Goal: Task Accomplishment & Management: Complete application form

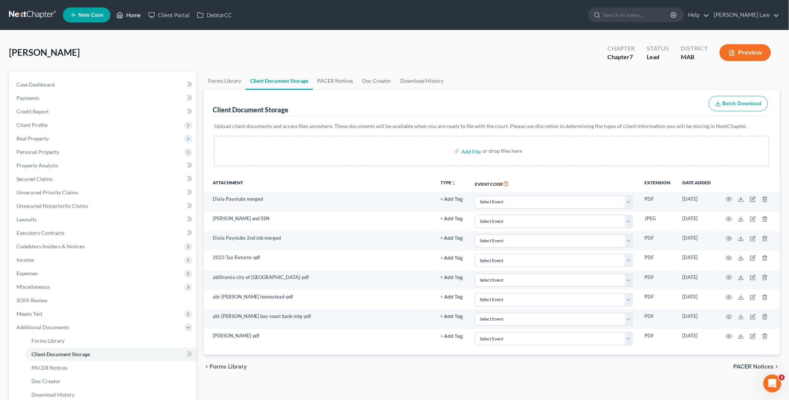
click at [132, 14] on link "Home" at bounding box center [129, 14] width 32 height 13
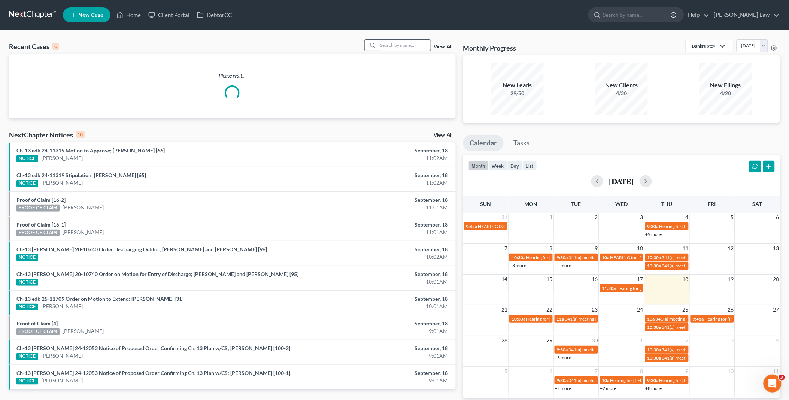
click at [382, 46] on input "search" at bounding box center [404, 45] width 52 height 11
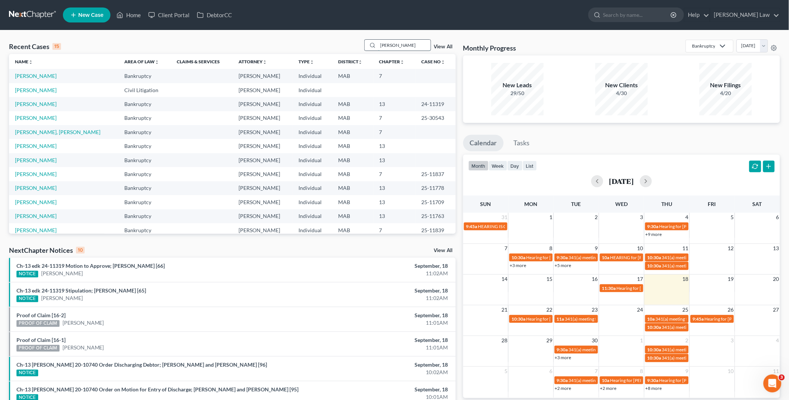
type input "[PERSON_NAME]"
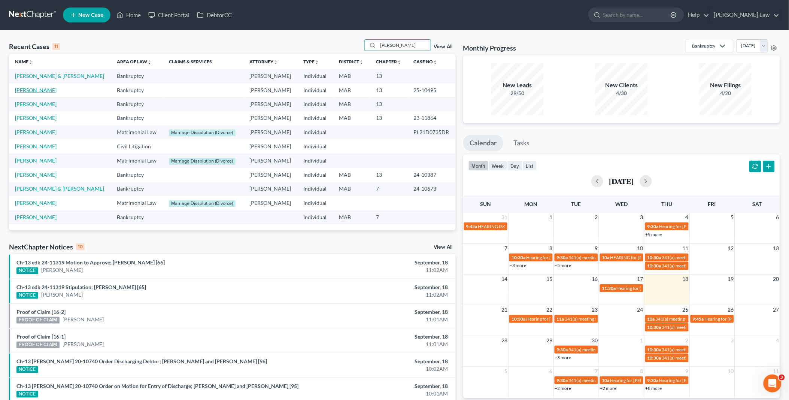
click at [39, 91] on link "[PERSON_NAME]" at bounding box center [36, 90] width 42 height 6
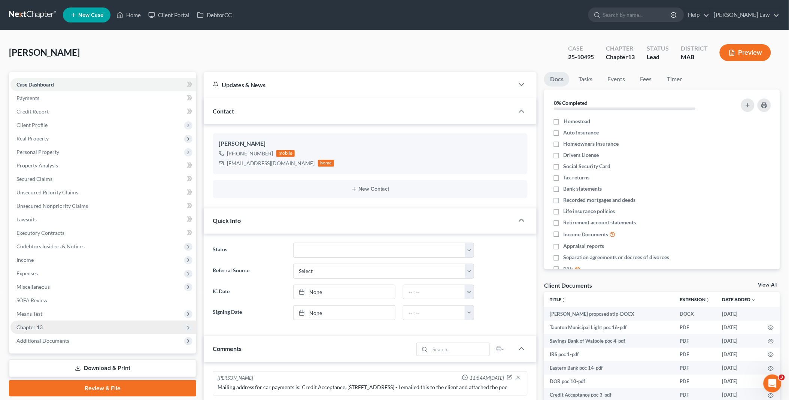
click at [46, 326] on span "Chapter 13" at bounding box center [103, 326] width 186 height 13
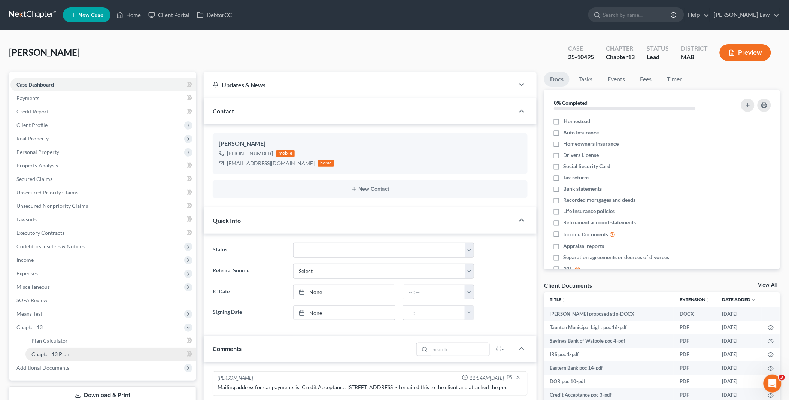
click at [51, 353] on span "Chapter 13 Plan" at bounding box center [50, 354] width 38 height 6
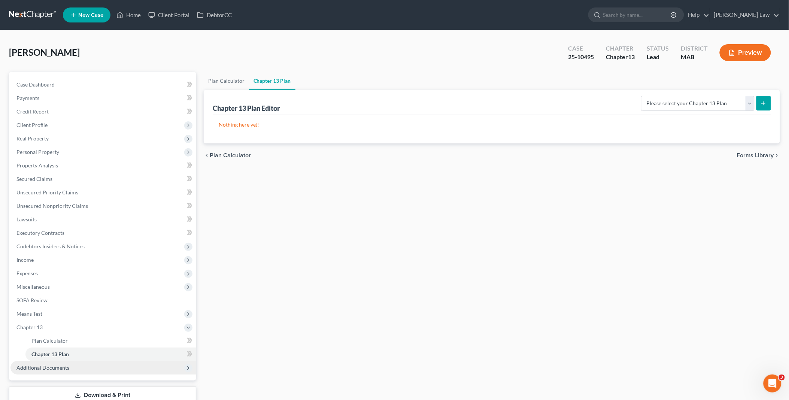
click at [70, 365] on span "Additional Documents" at bounding box center [103, 367] width 186 height 13
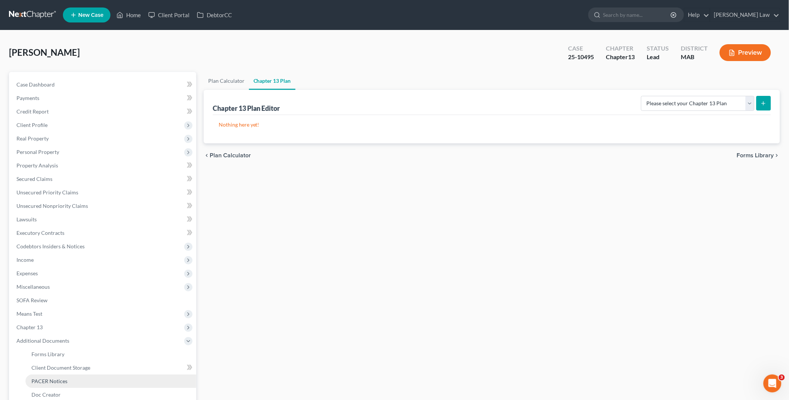
click at [68, 380] on link "PACER Notices" at bounding box center [110, 380] width 171 height 13
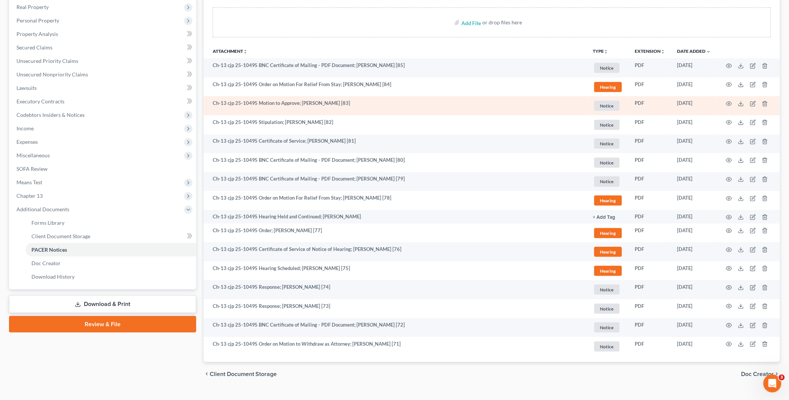
scroll to position [145, 0]
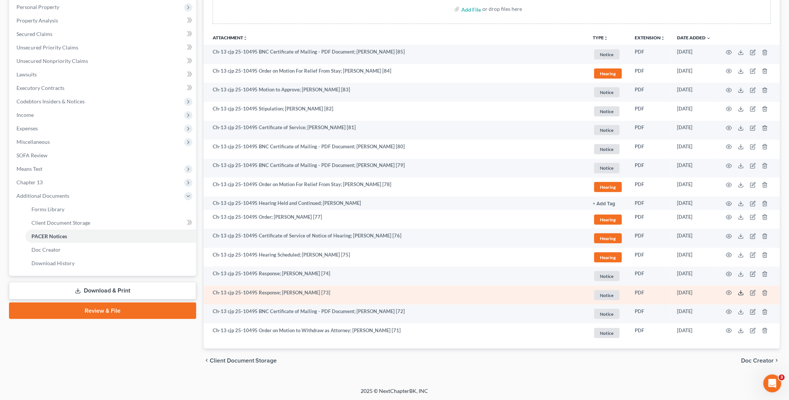
click at [742, 294] on icon at bounding box center [741, 293] width 6 height 6
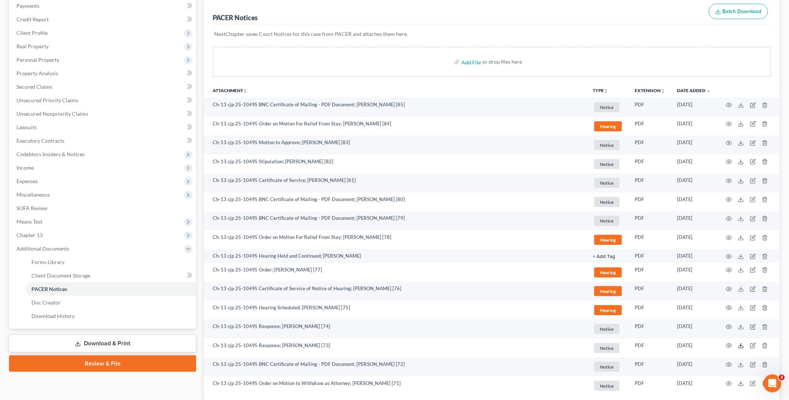
scroll to position [0, 0]
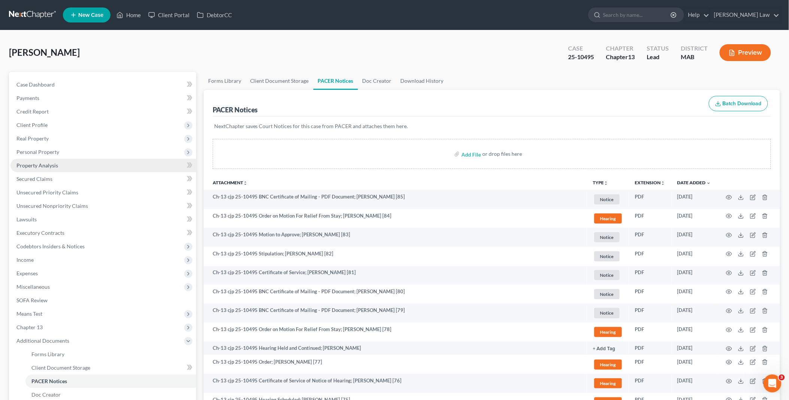
click at [53, 163] on span "Property Analysis" at bounding box center [37, 165] width 42 height 6
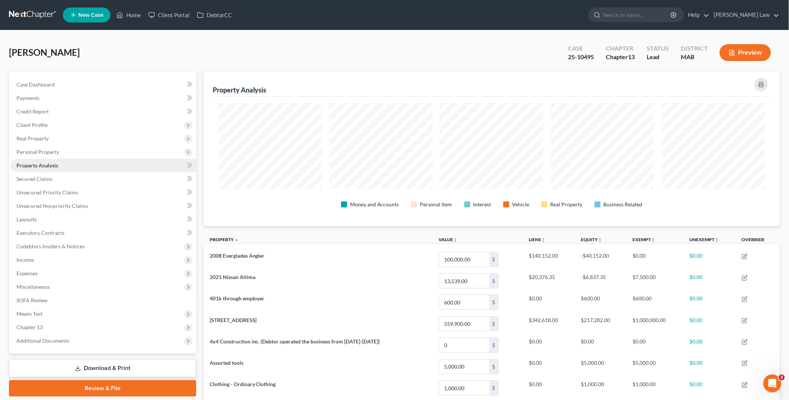
scroll to position [154, 576]
click at [54, 178] on link "Secured Claims" at bounding box center [103, 178] width 186 height 13
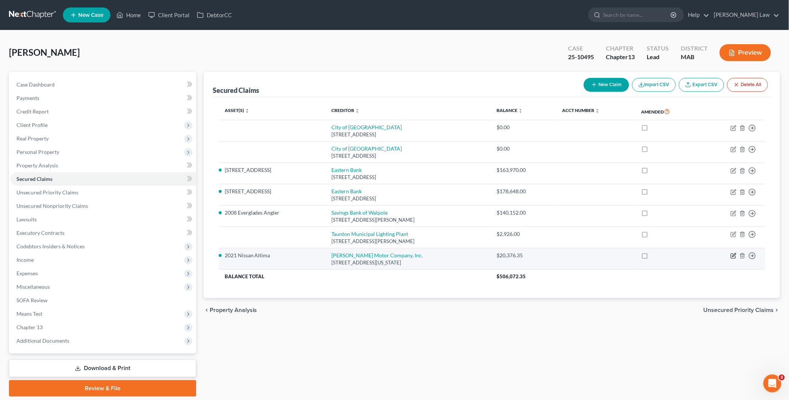
click at [733, 257] on icon "button" at bounding box center [733, 256] width 6 height 6
select select "22"
select select "0"
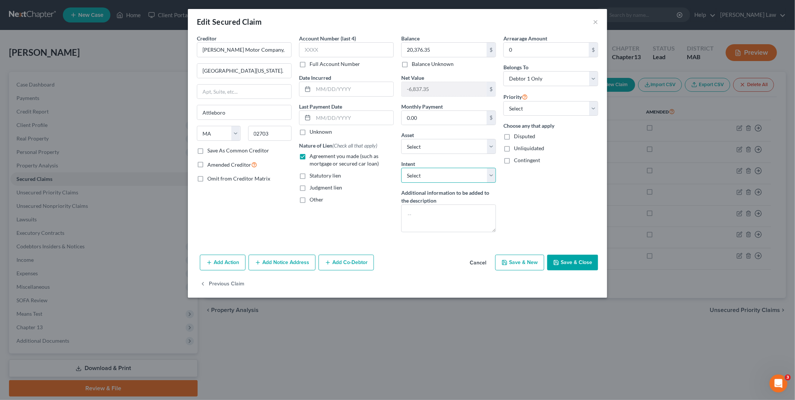
click at [492, 175] on select "Select Surrender Redeem Reaffirm Avoid Other" at bounding box center [448, 175] width 95 height 15
select select "2"
click at [401, 168] on select "Select Surrender Redeem Reaffirm Avoid Other" at bounding box center [448, 175] width 95 height 15
click at [563, 260] on button "Save & Close" at bounding box center [572, 263] width 51 height 16
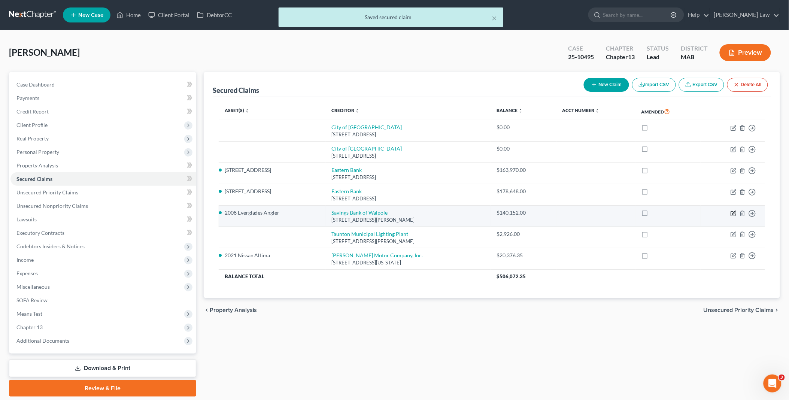
click at [732, 214] on icon "button" at bounding box center [733, 213] width 6 height 6
select select "32"
select select "0"
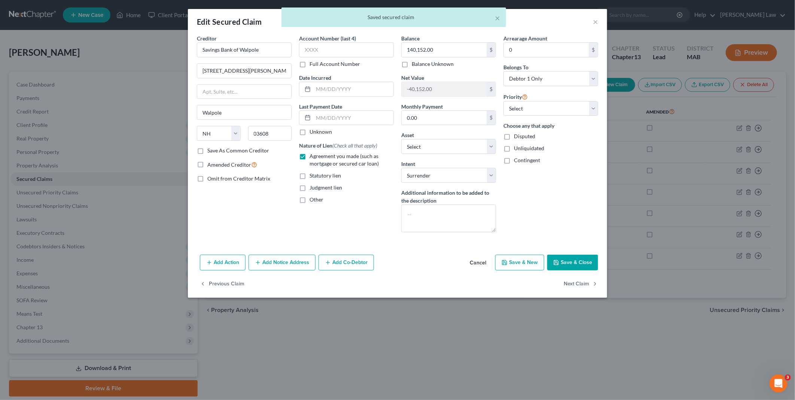
click at [579, 264] on button "Save & Close" at bounding box center [572, 263] width 51 height 16
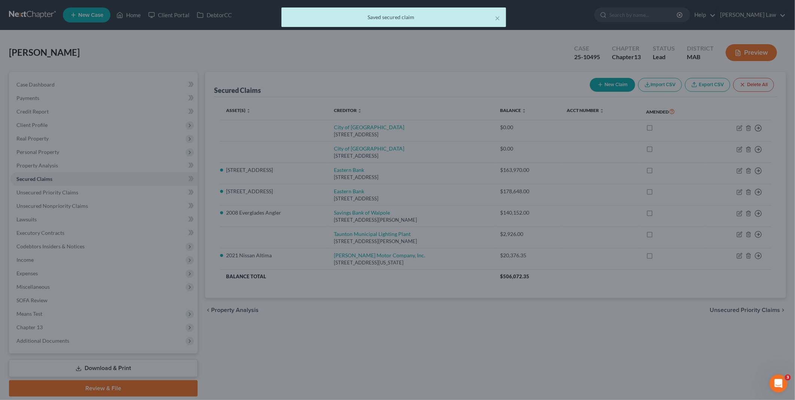
select select "6"
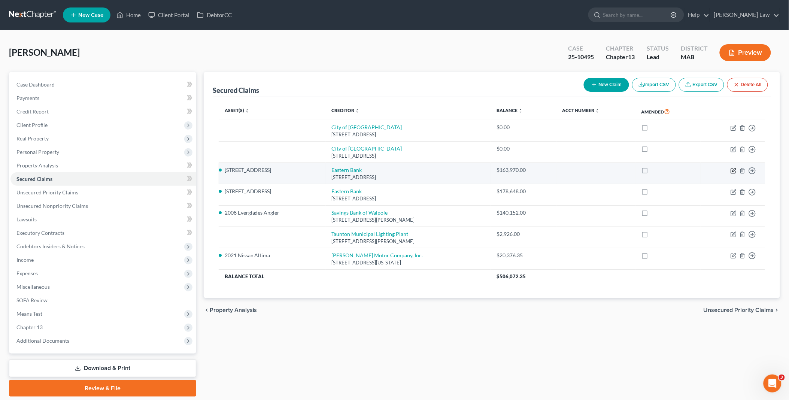
click at [732, 171] on icon "button" at bounding box center [733, 169] width 3 height 3
select select "22"
select select "2"
select select "0"
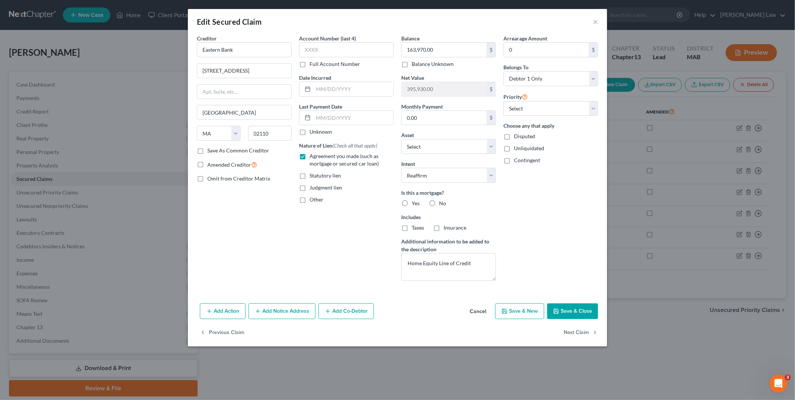
click at [567, 308] on button "Save & Close" at bounding box center [572, 311] width 51 height 16
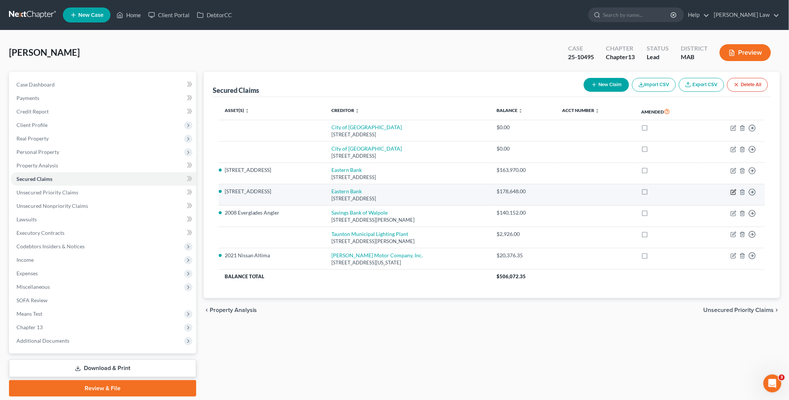
click at [733, 192] on icon "button" at bounding box center [733, 190] width 3 height 3
select select "22"
select select "2"
select select "0"
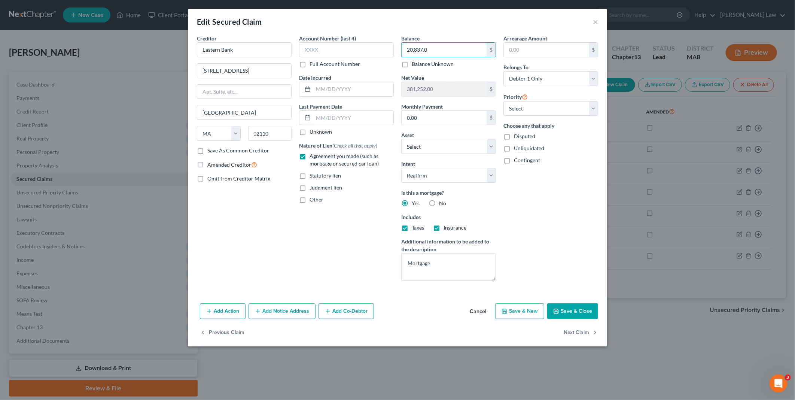
drag, startPoint x: 442, startPoint y: 48, endPoint x: 375, endPoint y: 61, distance: 68.3
click at [375, 61] on div "Creditor * Eastern Bank [STREET_ADDRESS] State [US_STATE] AK AR AZ CA CO [GEOGR…" at bounding box center [397, 160] width 409 height 252
type input "20,837"
click at [486, 309] on button "Cancel" at bounding box center [478, 311] width 28 height 15
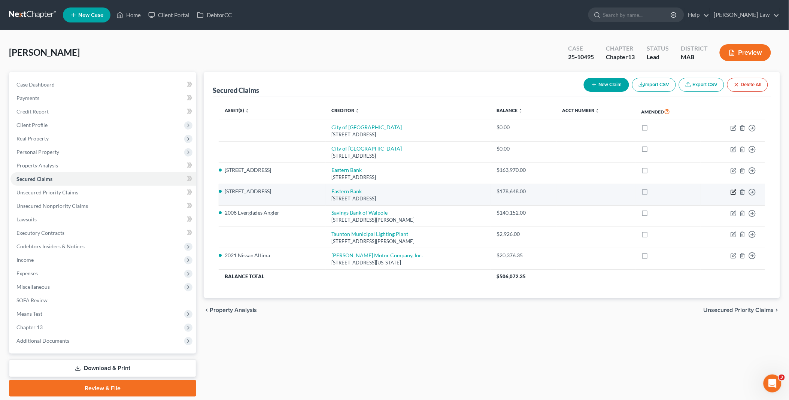
click at [734, 192] on icon "button" at bounding box center [733, 190] width 3 height 3
select select "22"
select select "8"
select select "2"
select select "0"
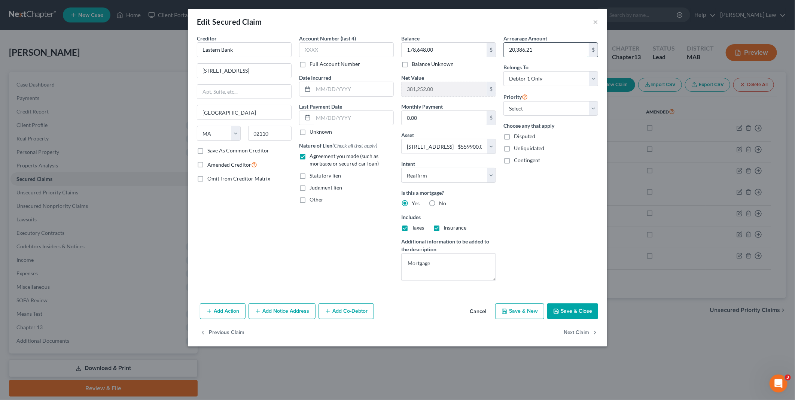
click at [573, 52] on input "20,386.21" at bounding box center [546, 50] width 85 height 14
click at [560, 47] on input "20,386.21" at bounding box center [546, 50] width 85 height 14
type input "20,387.00"
click at [585, 311] on button "Save & Close" at bounding box center [572, 311] width 51 height 16
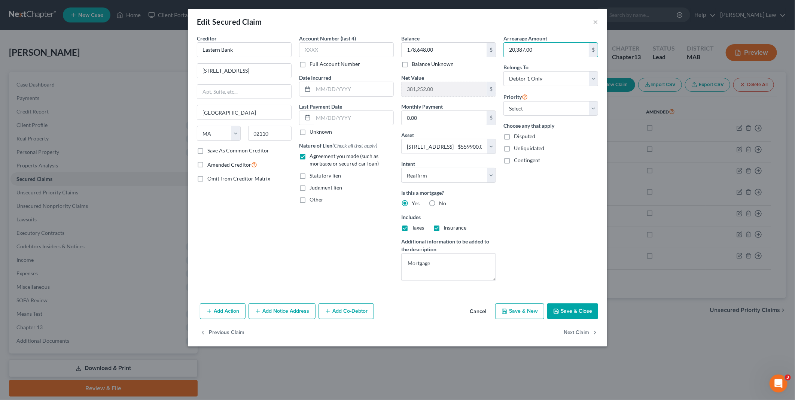
select select
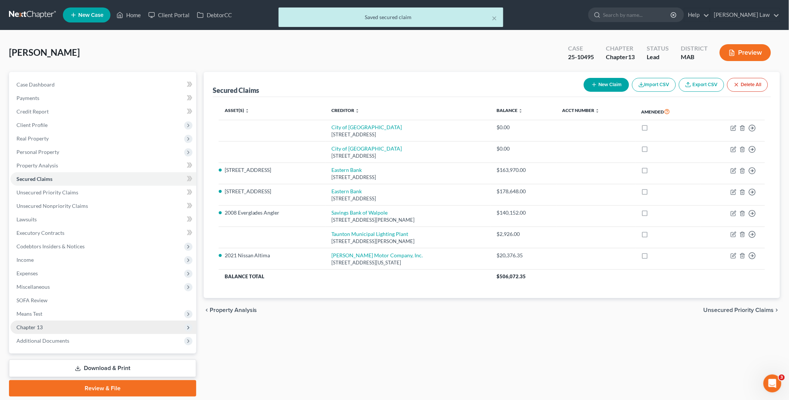
click at [39, 321] on span "Chapter 13" at bounding box center [103, 326] width 186 height 13
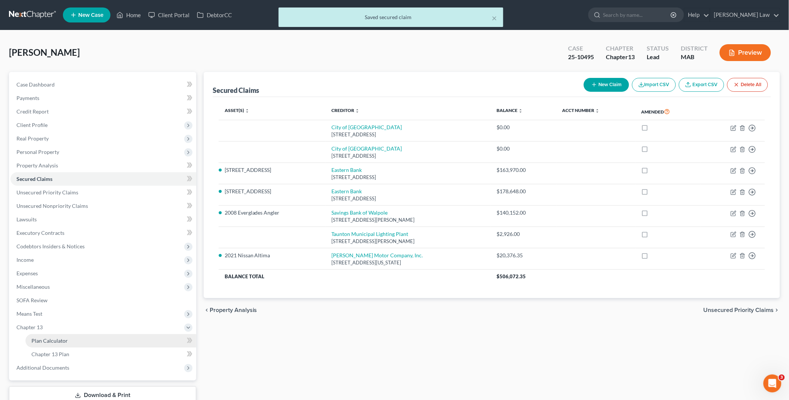
click at [67, 338] on link "Plan Calculator" at bounding box center [110, 340] width 171 height 13
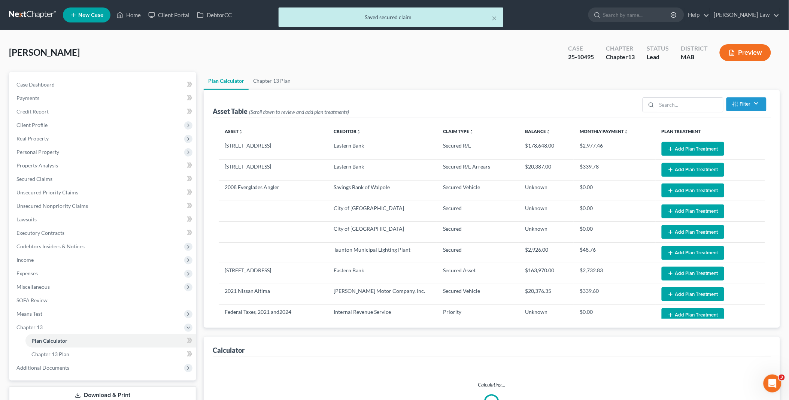
select select "59"
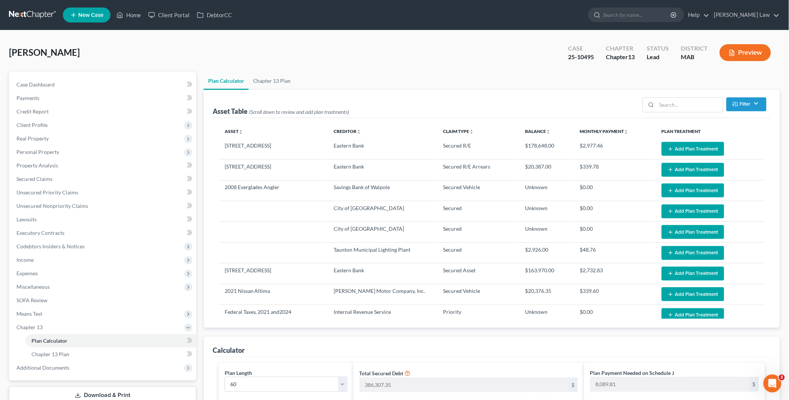
click at [686, 147] on button "Add Plan Treatment" at bounding box center [692, 149] width 63 height 14
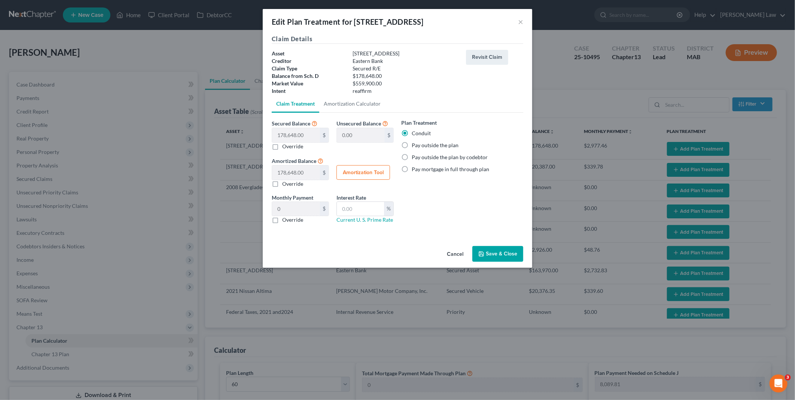
click at [412, 146] on label "Pay outside the plan" at bounding box center [435, 144] width 47 height 7
click at [415, 146] on input "Pay outside the plan" at bounding box center [417, 143] width 5 height 5
radio input "true"
click at [500, 255] on button "Save & Close" at bounding box center [497, 254] width 51 height 16
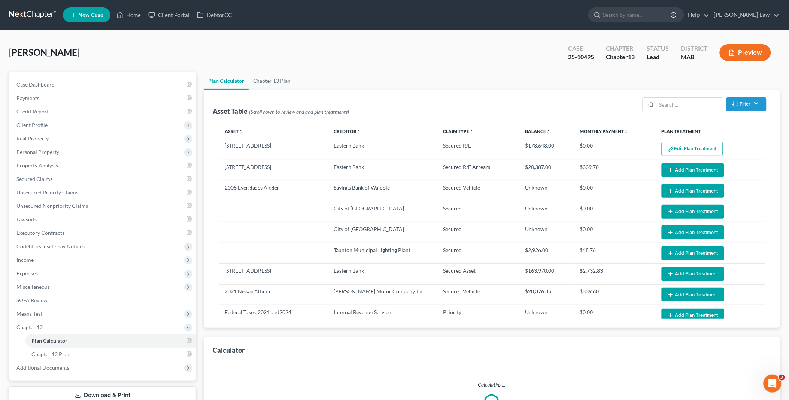
select select "59"
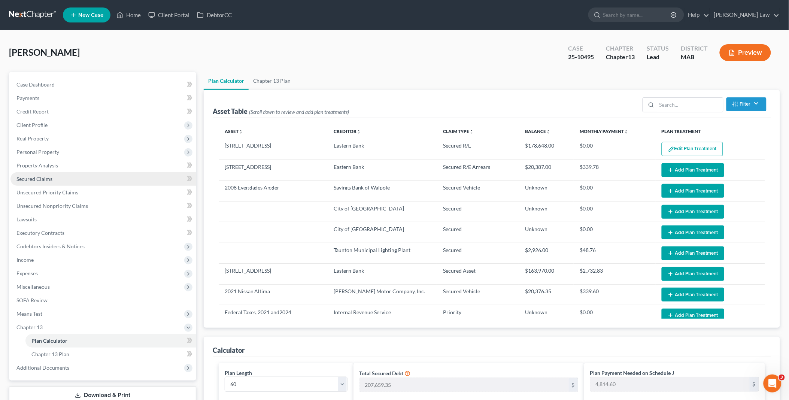
click at [37, 174] on link "Secured Claims" at bounding box center [103, 178] width 186 height 13
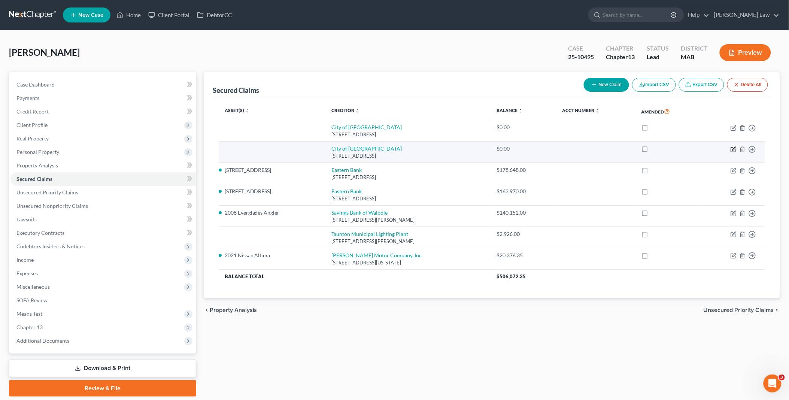
click at [731, 149] on icon "button" at bounding box center [733, 149] width 4 height 4
select select "22"
select select "0"
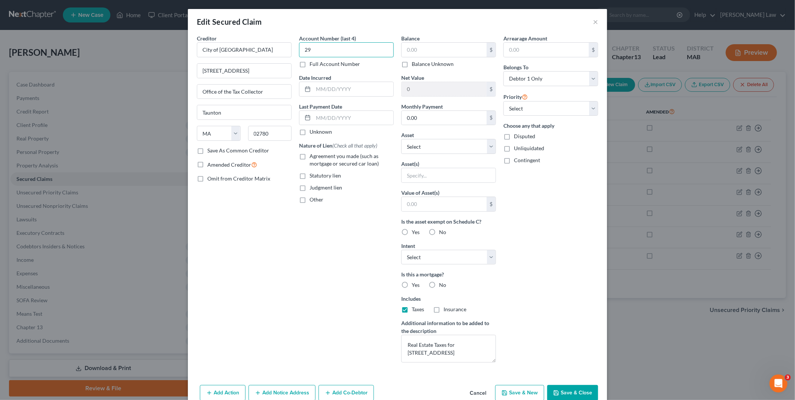
type input "2"
click at [403, 51] on input "text" at bounding box center [444, 50] width 85 height 14
type input "2,926.00"
click at [486, 148] on select "Select Other Multiple Assets Eastern Bank (Savings Account) - $100.0 Clothing -…" at bounding box center [448, 146] width 95 height 15
select select "8"
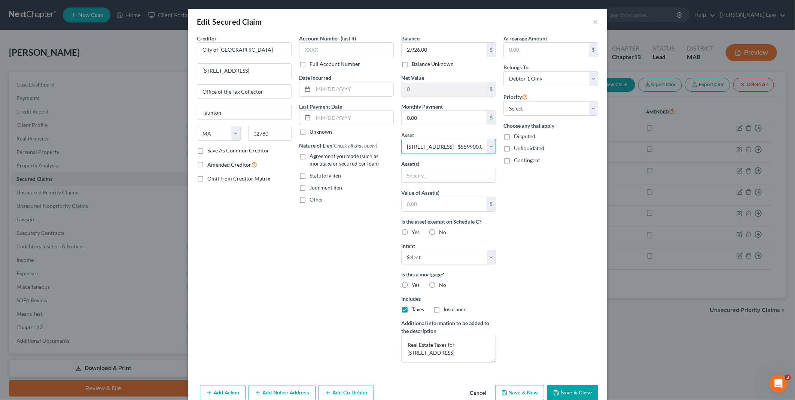
click at [401, 139] on select "Select Other Multiple Assets Eastern Bank (Savings Account) - $100.0 Clothing -…" at bounding box center [448, 146] width 95 height 15
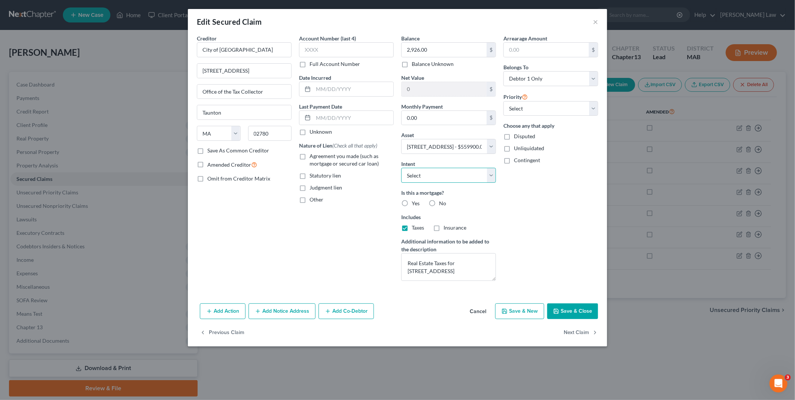
click at [493, 176] on select "Select Surrender Redeem Reaffirm Avoid Other" at bounding box center [448, 175] width 95 height 15
click at [564, 308] on button "Save & Close" at bounding box center [572, 311] width 51 height 16
select select
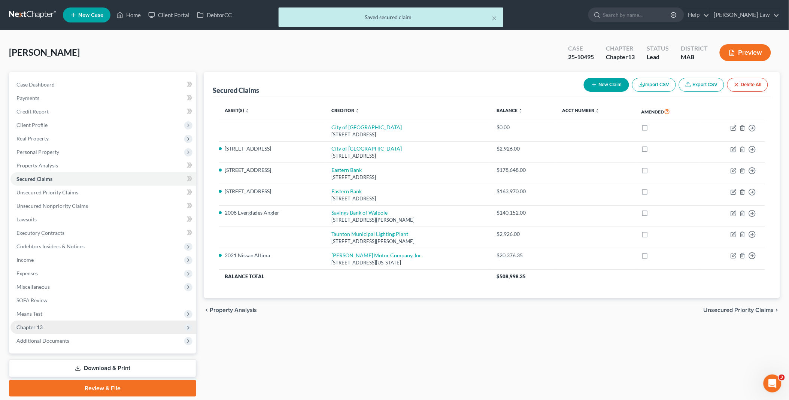
click at [67, 326] on span "Chapter 13" at bounding box center [103, 326] width 186 height 13
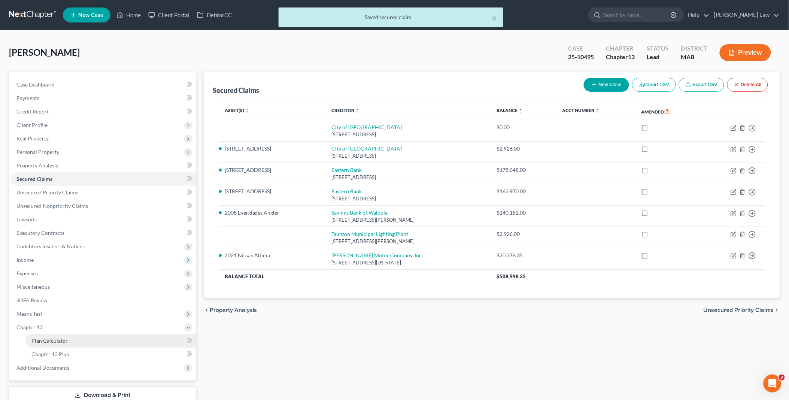
click at [71, 342] on link "Plan Calculator" at bounding box center [110, 340] width 171 height 13
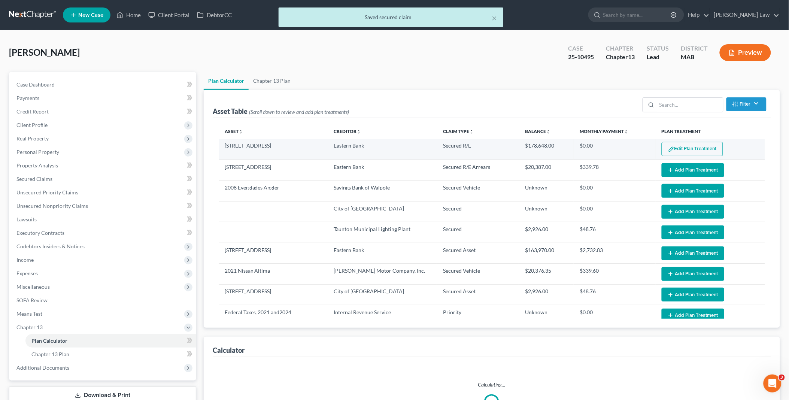
select select "59"
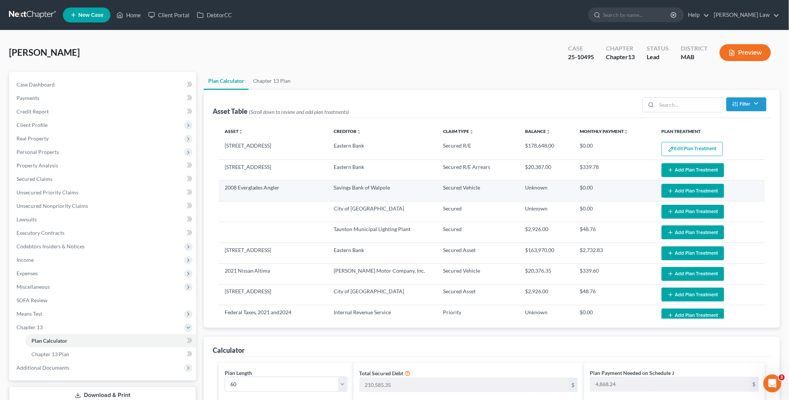
click at [670, 190] on line "button" at bounding box center [670, 190] width 0 height 3
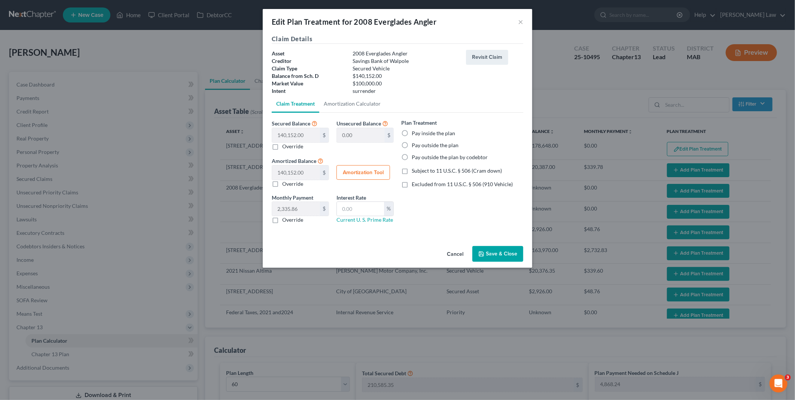
click at [503, 255] on button "Save & Close" at bounding box center [497, 254] width 51 height 16
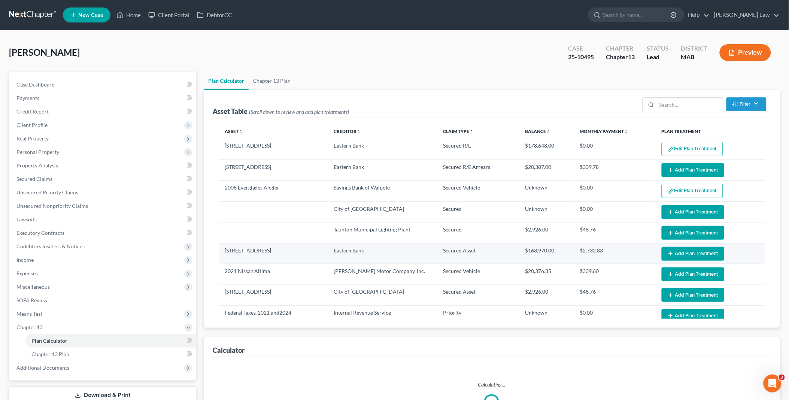
select select "59"
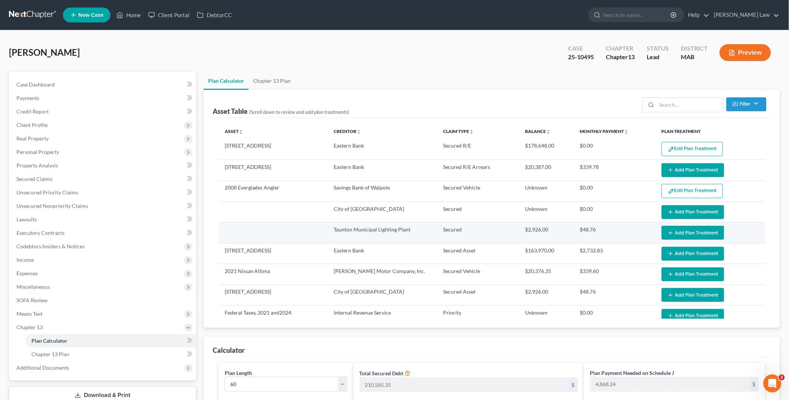
click at [667, 232] on icon "button" at bounding box center [670, 233] width 6 height 6
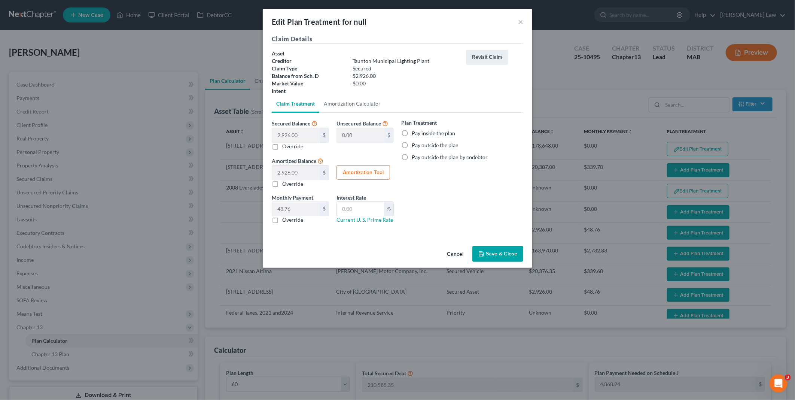
click at [412, 132] on label "Pay inside the plan" at bounding box center [433, 132] width 43 height 7
click at [415, 132] on input "Pay inside the plan" at bounding box center [417, 131] width 5 height 5
radio input "true"
click at [495, 252] on button "Save & Close" at bounding box center [497, 254] width 51 height 16
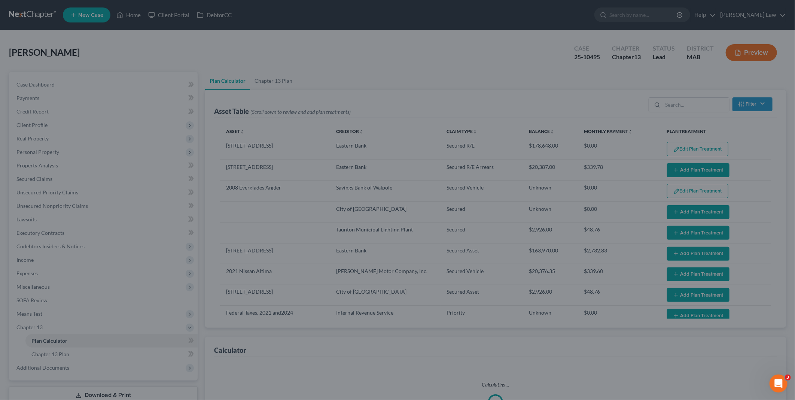
select select "59"
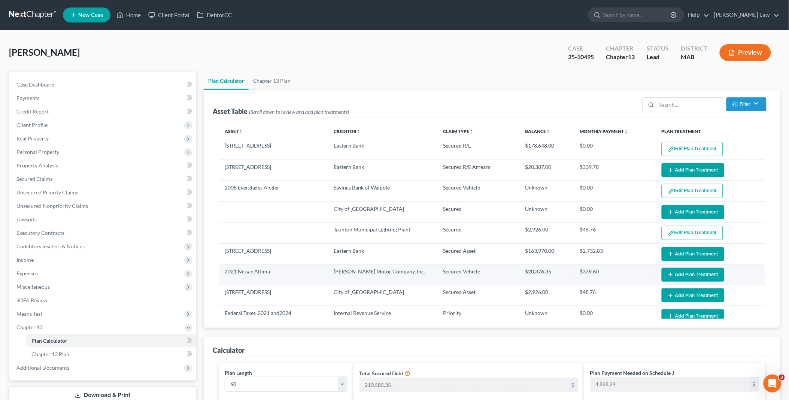
click at [675, 269] on button "Add Plan Treatment" at bounding box center [692, 275] width 63 height 14
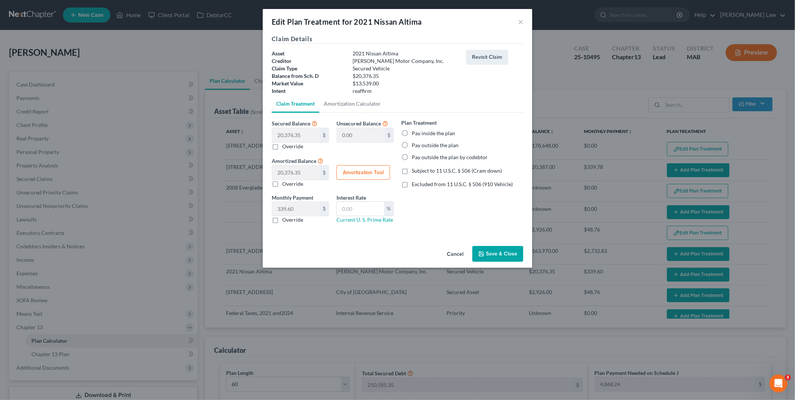
click at [412, 144] on label "Pay outside the plan" at bounding box center [435, 144] width 47 height 7
click at [415, 144] on input "Pay outside the plan" at bounding box center [417, 143] width 5 height 5
radio input "true"
click at [503, 252] on button "Save & Close" at bounding box center [497, 254] width 51 height 16
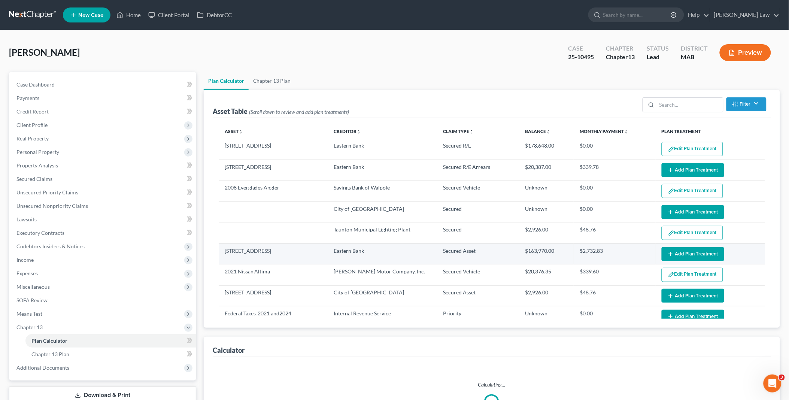
select select "59"
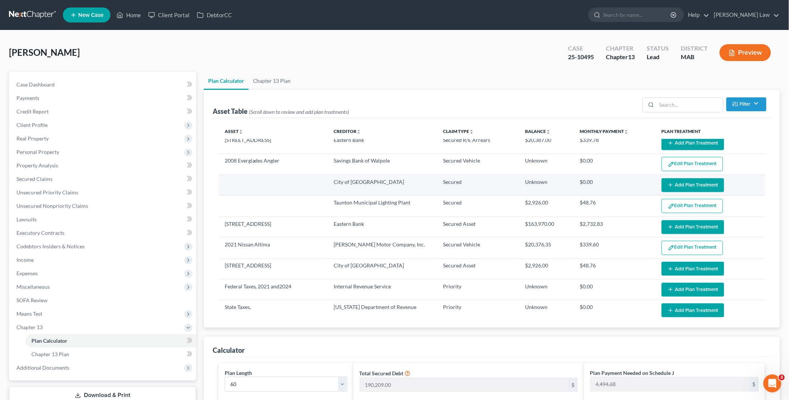
scroll to position [42, 0]
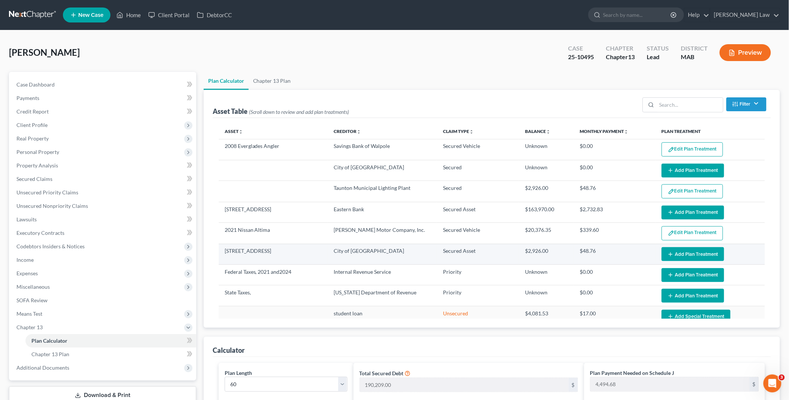
click at [667, 253] on icon "button" at bounding box center [670, 254] width 6 height 6
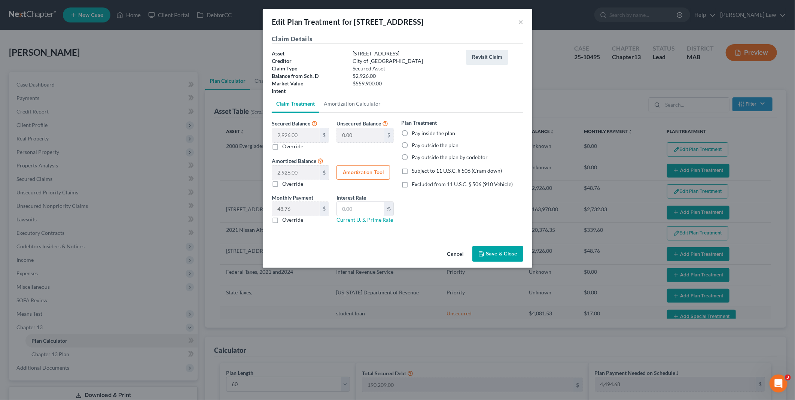
click at [412, 132] on label "Pay inside the plan" at bounding box center [433, 132] width 43 height 7
click at [415, 132] on input "Pay inside the plan" at bounding box center [417, 131] width 5 height 5
radio input "true"
click at [488, 251] on button "Save & Close" at bounding box center [497, 254] width 51 height 16
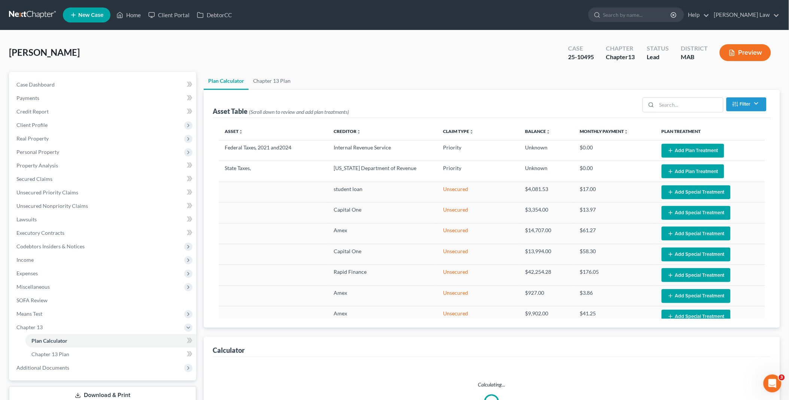
select select "59"
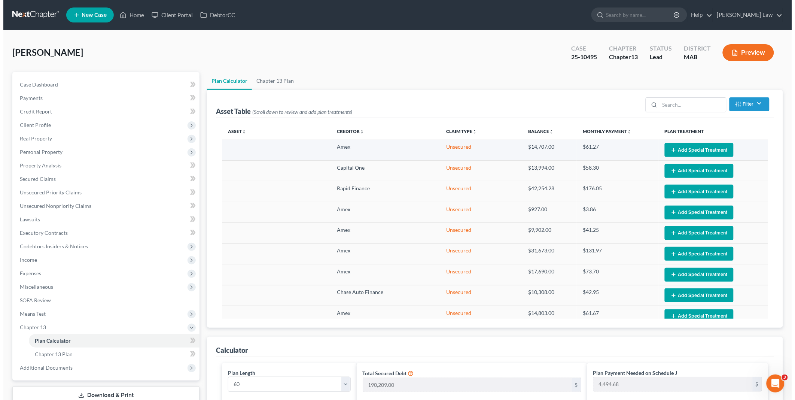
scroll to position [388, 0]
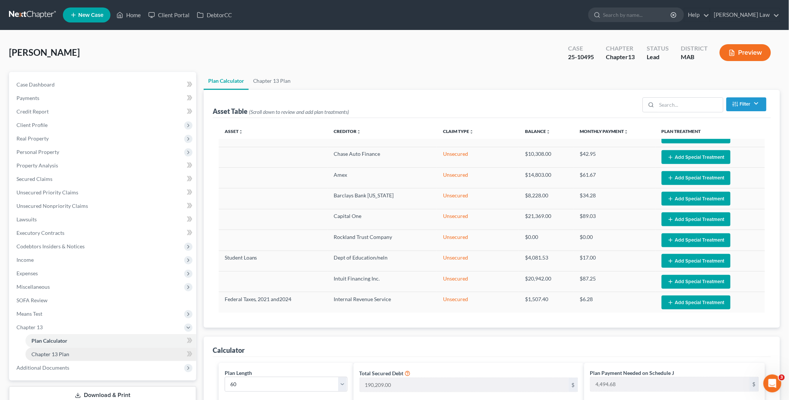
click at [52, 349] on link "Chapter 13 Plan" at bounding box center [110, 353] width 171 height 13
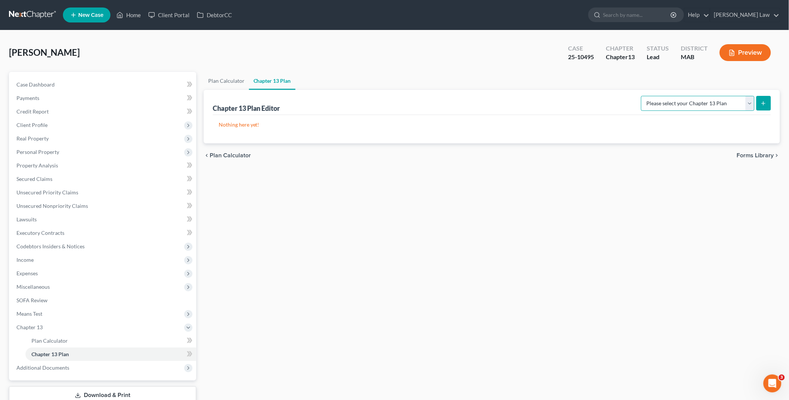
click at [749, 103] on select "Please select your Chapter 13 Plan District of [US_STATE] - Effective [DATE] Na…" at bounding box center [697, 103] width 113 height 15
select select "0"
click at [641, 96] on select "Please select your Chapter 13 Plan District of [US_STATE] - Effective [DATE] Na…" at bounding box center [697, 103] width 113 height 15
click at [762, 103] on line "submit" at bounding box center [763, 103] width 3 height 0
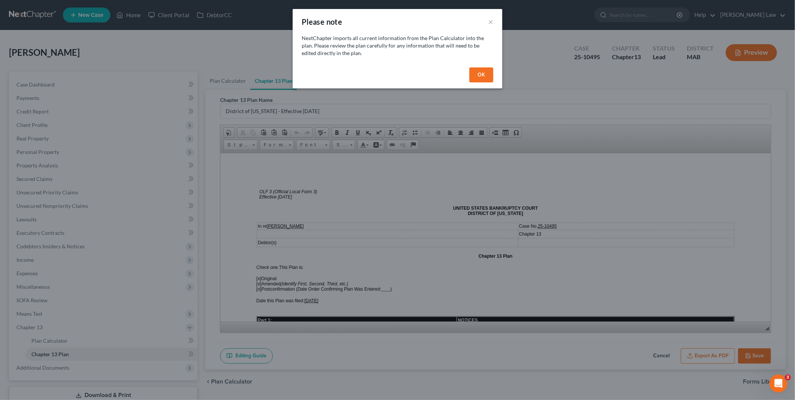
click at [478, 71] on button "OK" at bounding box center [481, 74] width 24 height 15
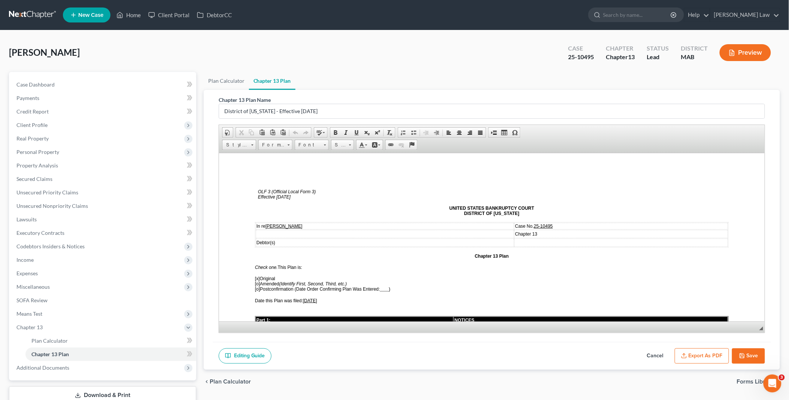
click at [256, 282] on span "[o]" at bounding box center [257, 283] width 5 height 5
click at [256, 275] on span "[x]" at bounding box center [257, 277] width 5 height 5
click at [262, 281] on span "[X ] Amended (Identify First, Second, Third, etc.)" at bounding box center [301, 283] width 92 height 5
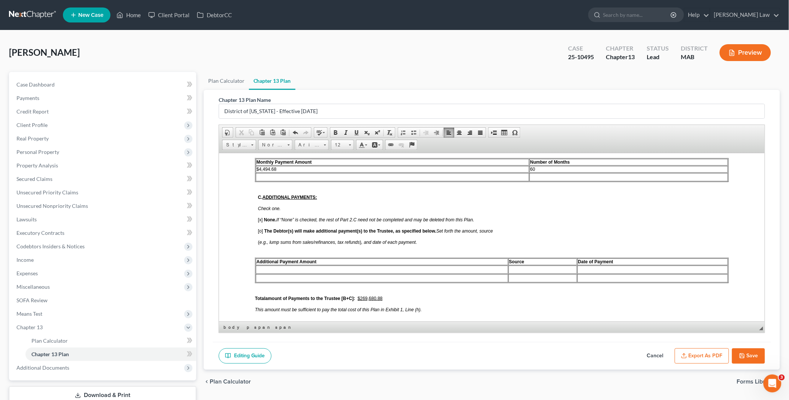
scroll to position [499, 0]
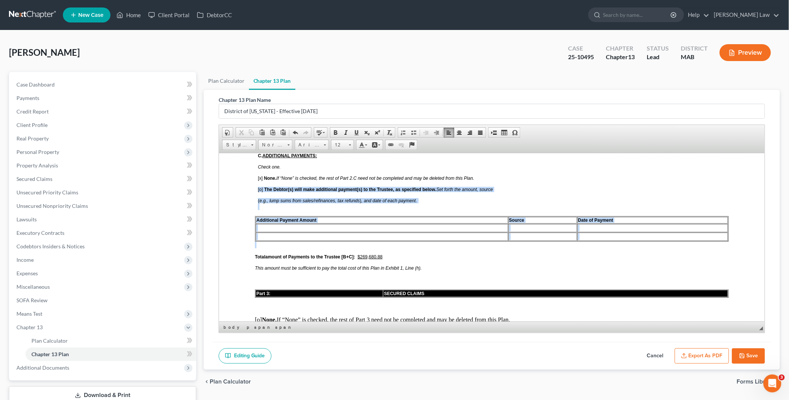
drag, startPoint x: 256, startPoint y: 177, endPoint x: 257, endPoint y: 234, distance: 57.3
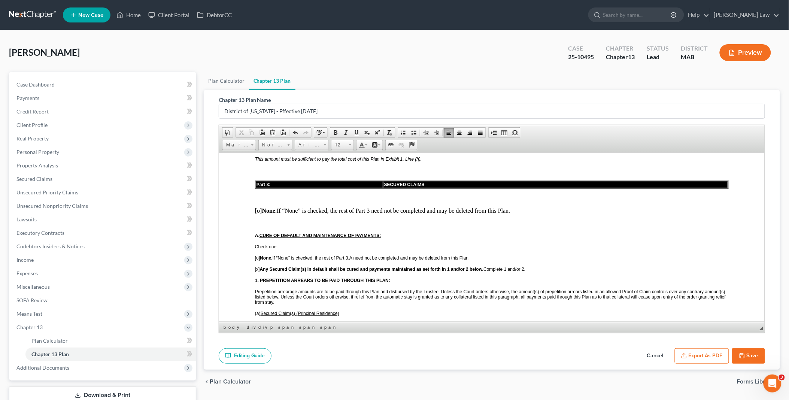
scroll to position [582, 0]
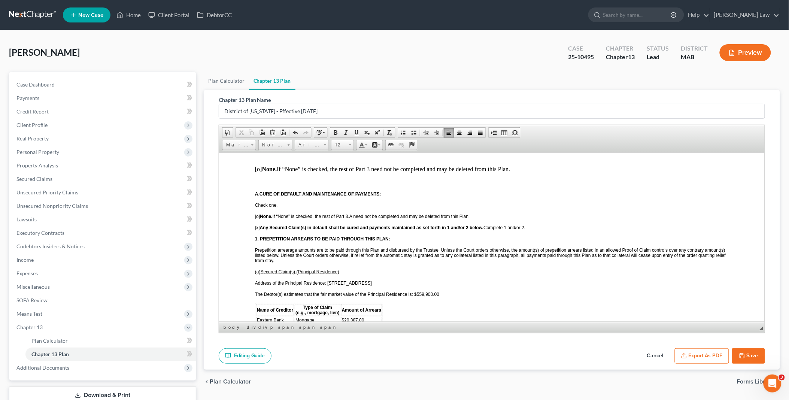
click at [365, 280] on p "Address of the Principal Residence: [STREET_ADDRESS]" at bounding box center [491, 282] width 473 height 5
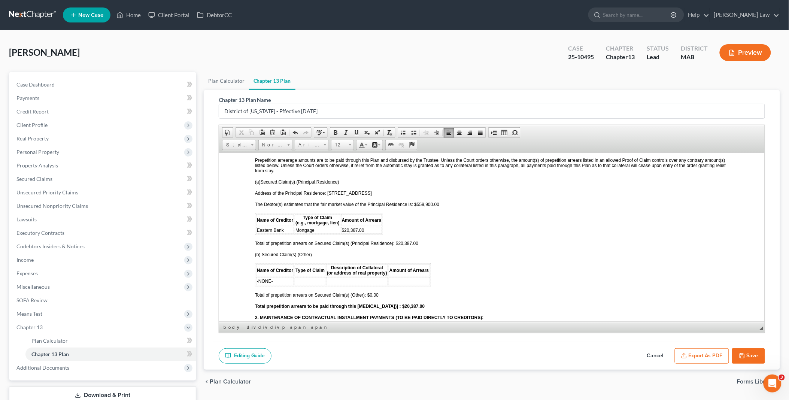
scroll to position [665, 0]
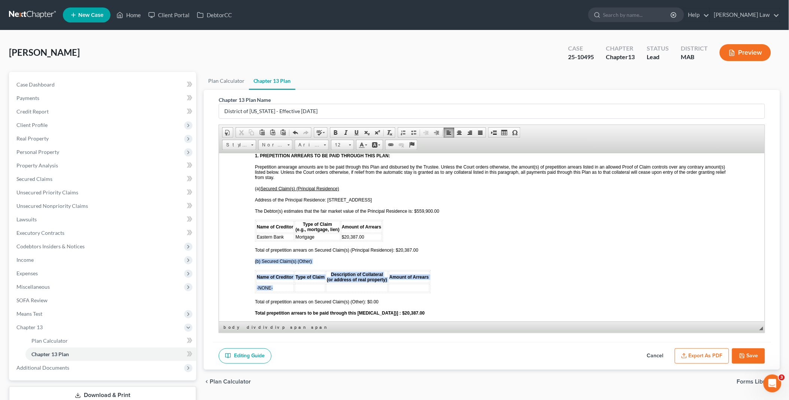
drag, startPoint x: 264, startPoint y: 270, endPoint x: 253, endPoint y: 271, distance: 11.3
click at [285, 283] on td "-NONE-" at bounding box center [275, 287] width 38 height 8
drag, startPoint x: 307, startPoint y: 270, endPoint x: 293, endPoint y: 270, distance: 13.8
click at [293, 283] on tr "City of [GEOGRAPHIC_DATA] taxe" at bounding box center [355, 287] width 198 height 8
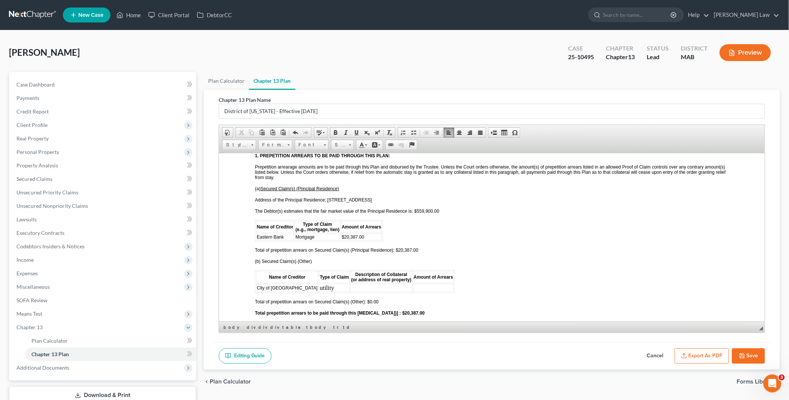
click at [319, 283] on td "utility" at bounding box center [334, 287] width 31 height 8
click at [327, 283] on td "electric utility" at bounding box center [336, 287] width 35 height 8
click at [369, 299] on span "Total of prepetition arrears on Secured Claim(s) (Other): $0.00" at bounding box center [317, 301] width 124 height 5
click at [396, 310] on strong "Total prepetition arrears to be paid through this [MEDICAL_DATA])] : $20,387.00" at bounding box center [340, 312] width 170 height 5
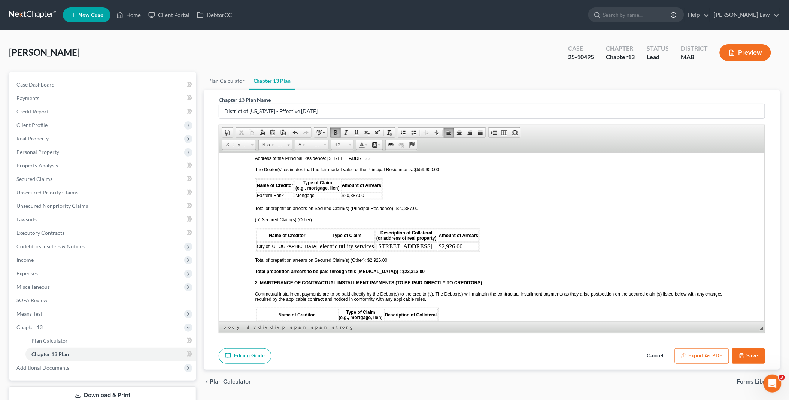
click at [384, 329] on span "," at bounding box center [384, 331] width 1 height 5
click at [429, 322] on span "[STREET_ADDRESS]" at bounding box center [406, 324] width 45 height 5
click at [348, 329] on td "Mortgage" at bounding box center [360, 332] width 45 height 7
click at [362, 332] on span "Row" at bounding box center [375, 334] width 36 height 9
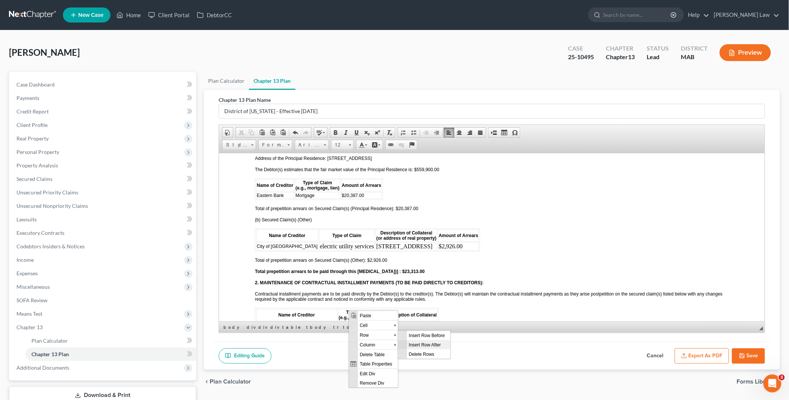
drag, startPoint x: 427, startPoint y: 342, endPoint x: 814, endPoint y: 672, distance: 508.2
click at [427, 342] on span "Insert Row After" at bounding box center [427, 343] width 43 height 9
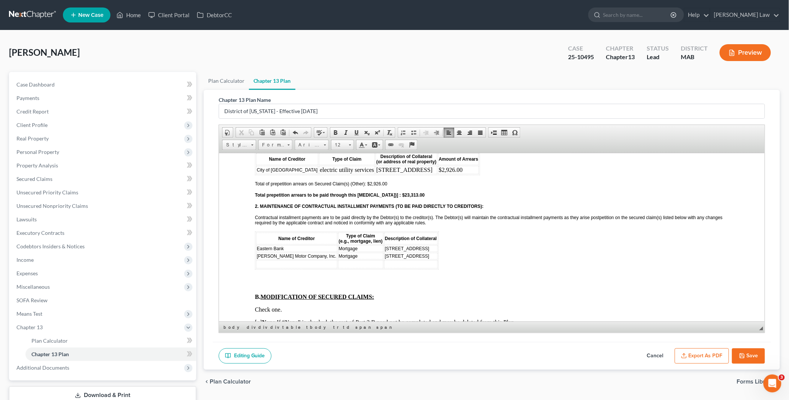
scroll to position [790, 0]
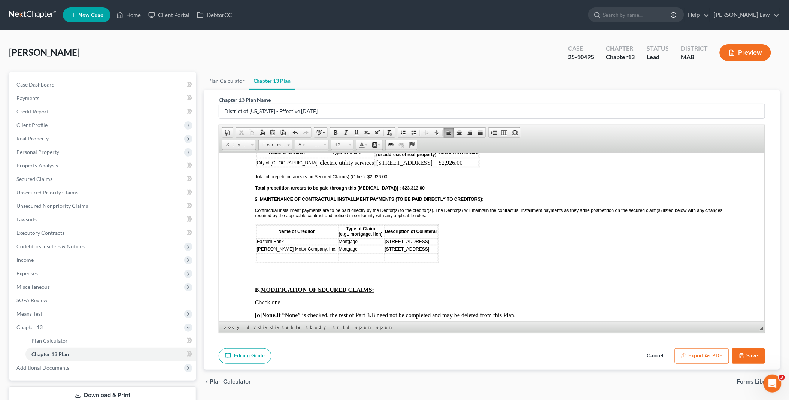
click at [261, 253] on td at bounding box center [296, 257] width 81 height 8
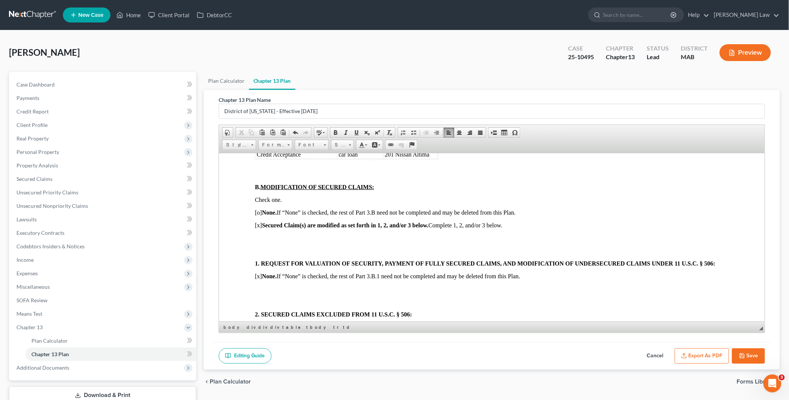
scroll to position [873, 0]
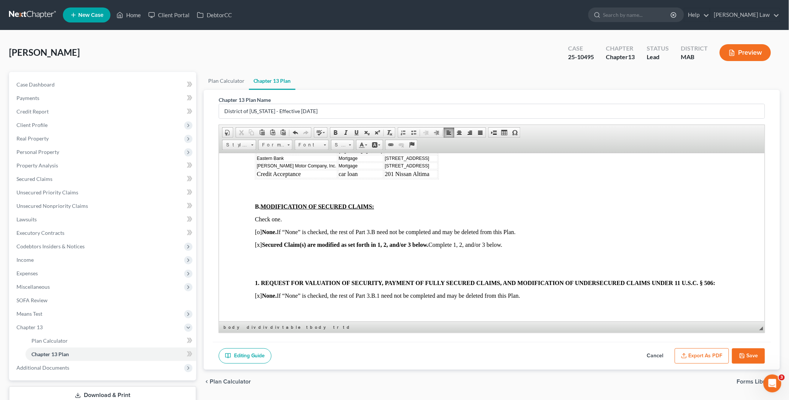
click at [257, 228] on p "[o] None. If “None” is checked, the rest of Part 3.B need not be completed and …" at bounding box center [491, 231] width 473 height 7
click at [256, 241] on p "[x] Secured Claim(s) are modified as set forth in 1, 2, and/or 3 below. Complet…" at bounding box center [491, 244] width 473 height 7
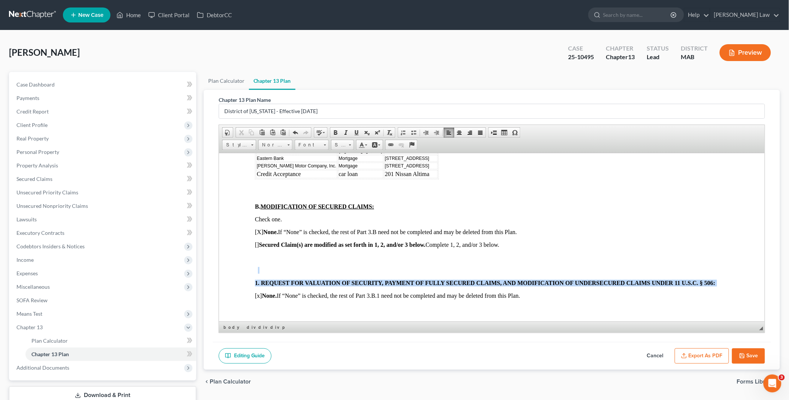
drag, startPoint x: 249, startPoint y: 252, endPoint x: 253, endPoint y: 275, distance: 22.8
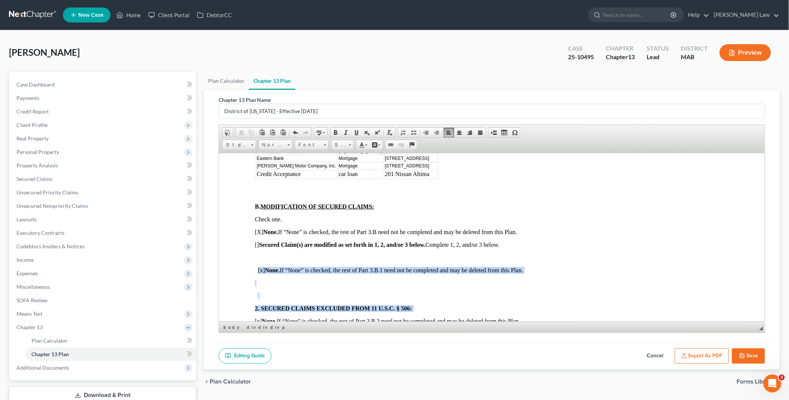
drag, startPoint x: 252, startPoint y: 249, endPoint x: 252, endPoint y: 293, distance: 44.2
drag, startPoint x: 250, startPoint y: 241, endPoint x: 257, endPoint y: 295, distance: 54.3
drag, startPoint x: 248, startPoint y: 245, endPoint x: 251, endPoint y: 265, distance: 20.8
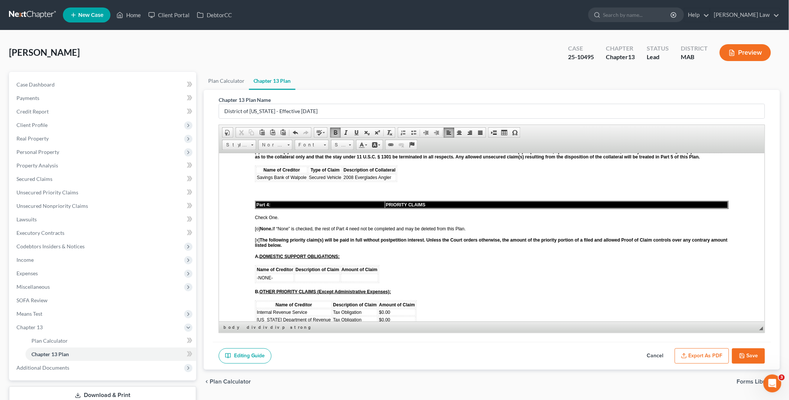
scroll to position [1039, 0]
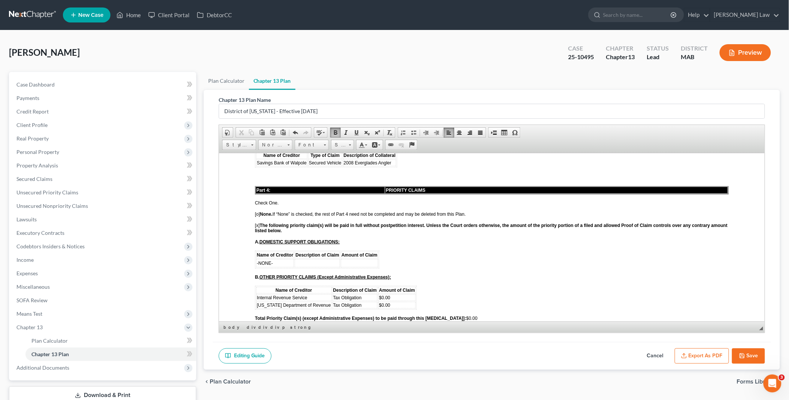
click at [385, 295] on span "$0.00" at bounding box center [383, 297] width 11 height 5
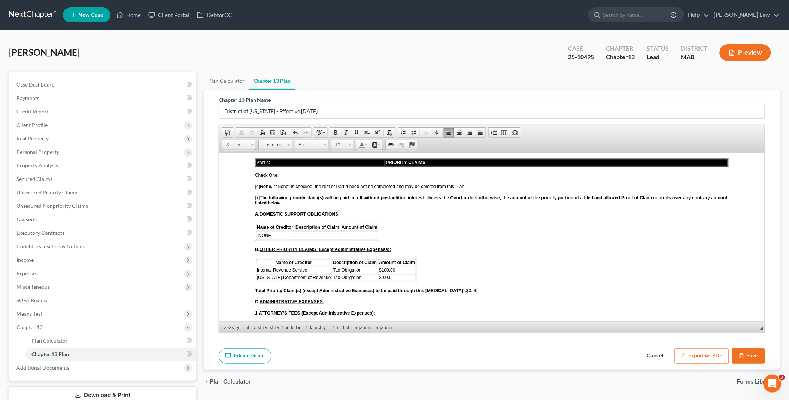
scroll to position [1081, 0]
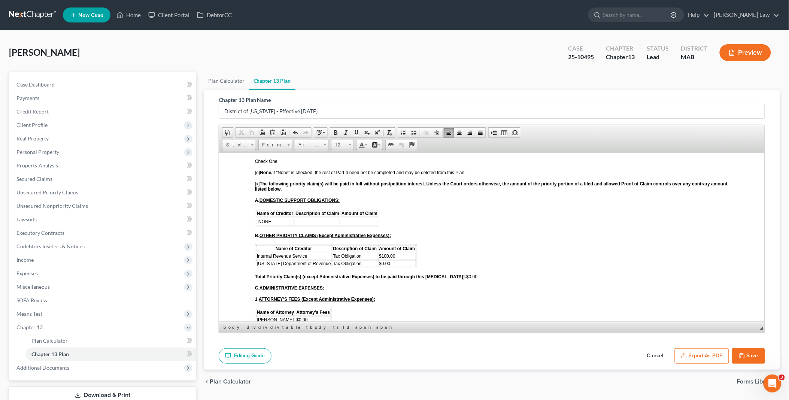
click at [299, 317] on span "$0.00" at bounding box center [301, 319] width 11 height 5
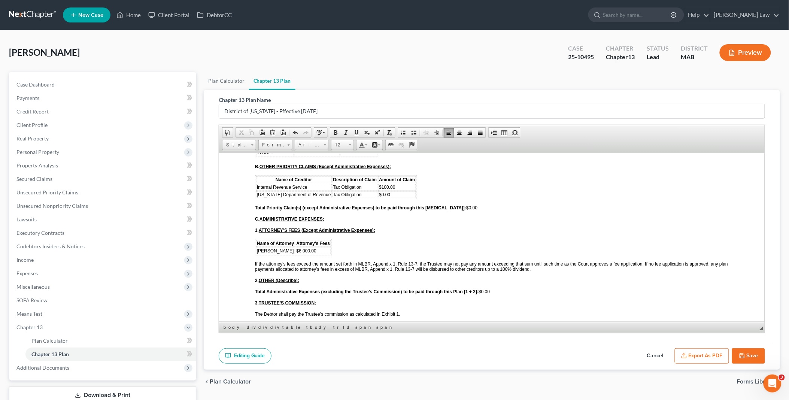
scroll to position [1164, 0]
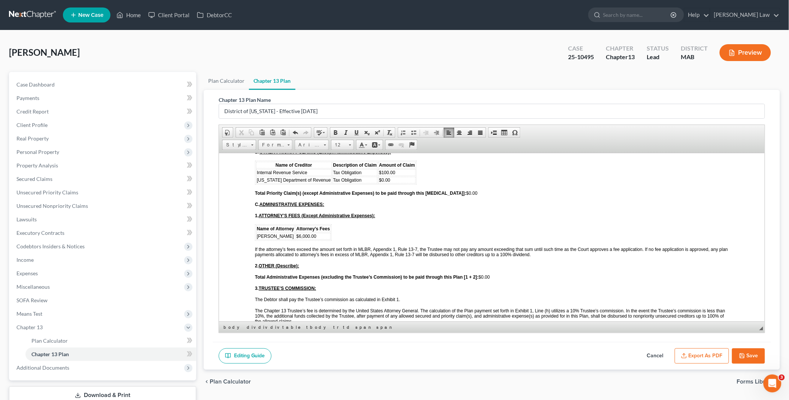
click at [483, 274] on span "Total Administrative Expenses (excluding the Trustee’s Commission) to be paid t…" at bounding box center [372, 276] width 235 height 5
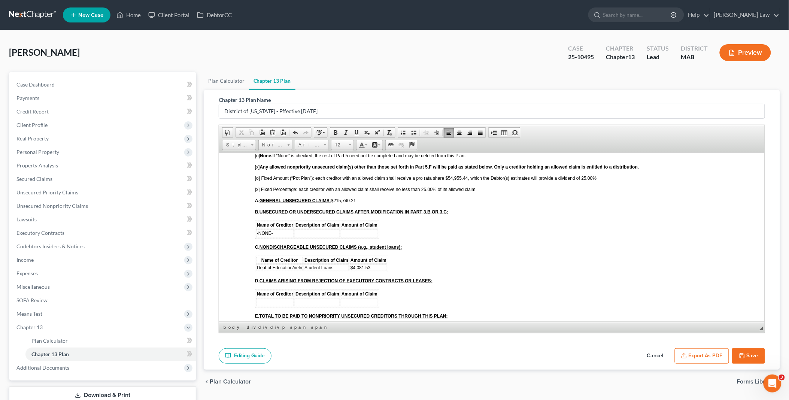
scroll to position [1372, 0]
drag, startPoint x: 351, startPoint y: 236, endPoint x: 389, endPoint y: 234, distance: 38.6
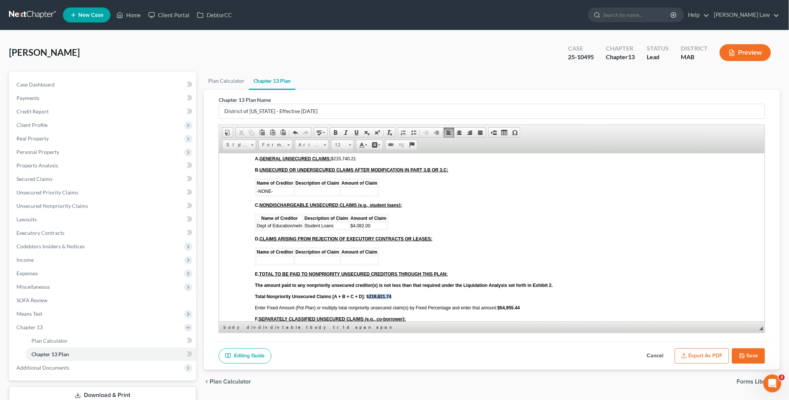
drag, startPoint x: 368, startPoint y: 262, endPoint x: 398, endPoint y: 265, distance: 30.4
click at [398, 293] on p "Total Nonpriority Unsecured Claims [A + B + C + D]: $219,821.74" at bounding box center [491, 295] width 473 height 5
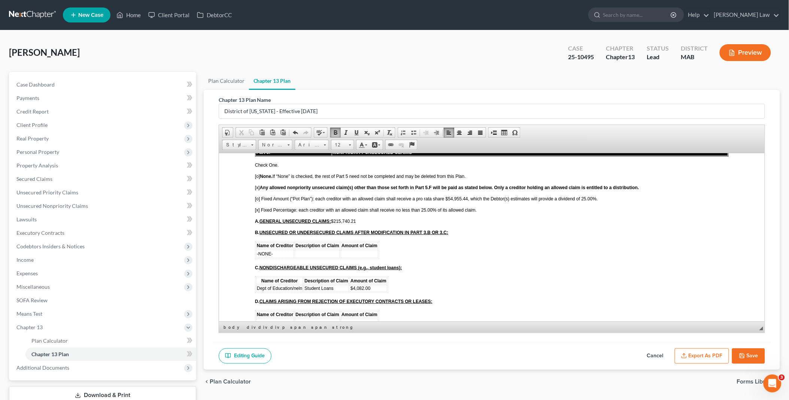
scroll to position [1331, 0]
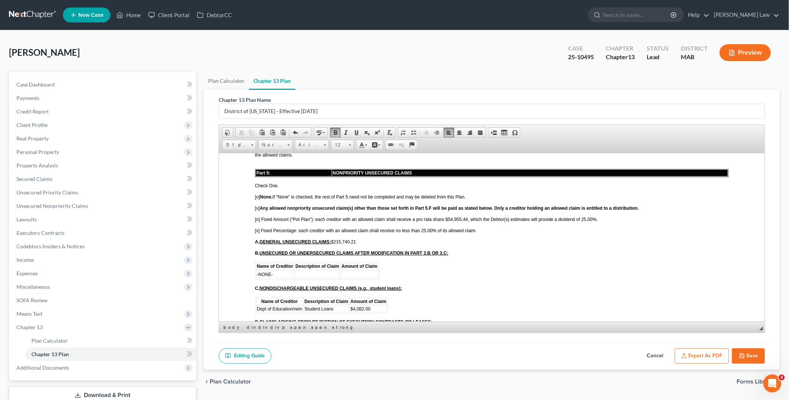
drag, startPoint x: 335, startPoint y: 211, endPoint x: 372, endPoint y: 210, distance: 37.1
click at [372, 239] on p "A. GENERAL UNSECURED CLAIMS: $215,740.21" at bounding box center [491, 241] width 473 height 5
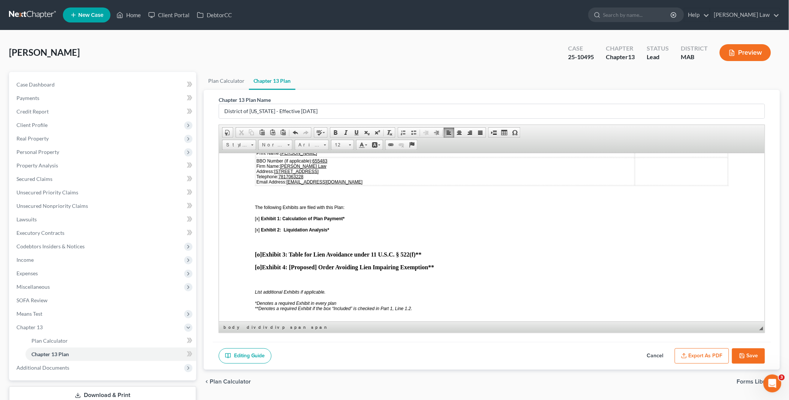
scroll to position [1913, 0]
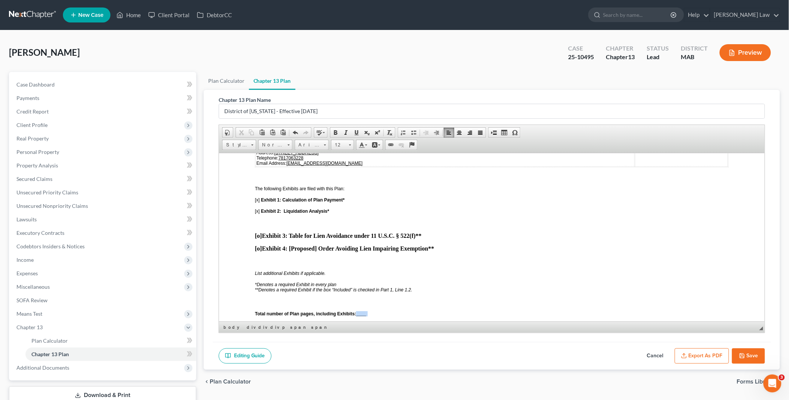
drag, startPoint x: 358, startPoint y: 269, endPoint x: 369, endPoint y: 269, distance: 11.2
click at [369, 311] on p "Total number of Plan pages, including Exhibits: ____" at bounding box center [491, 313] width 473 height 5
drag, startPoint x: 493, startPoint y: 132, endPoint x: 497, endPoint y: 137, distance: 6.4
click at [493, 132] on span at bounding box center [494, 132] width 6 height 6
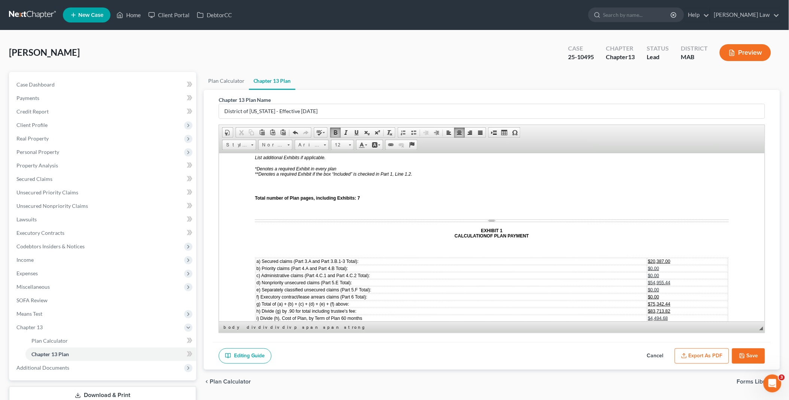
scroll to position [2038, 0]
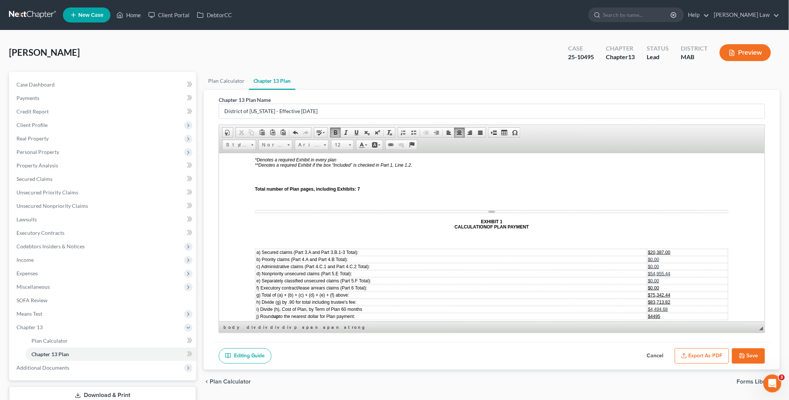
click at [647, 249] on span "$20,387.00" at bounding box center [658, 251] width 22 height 5
drag, startPoint x: 644, startPoint y: 260, endPoint x: 680, endPoint y: 262, distance: 36.4
click at [680, 305] on td "$4,494.68" at bounding box center [687, 308] width 80 height 7
drag, startPoint x: 646, startPoint y: 260, endPoint x: 674, endPoint y: 259, distance: 28.4
click at [674, 305] on td "$4,494.68" at bounding box center [687, 308] width 80 height 7
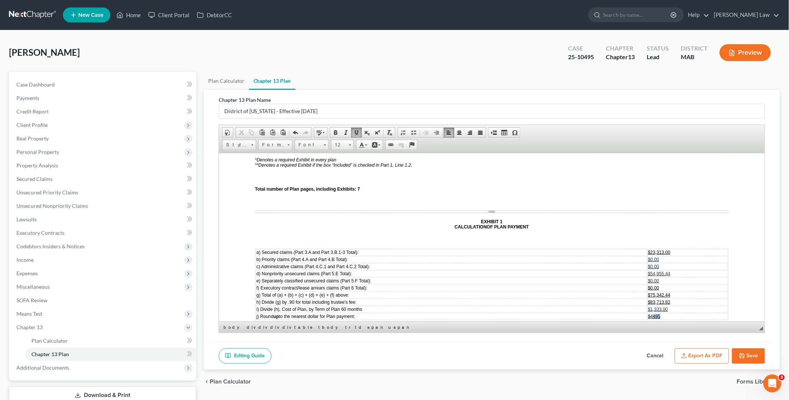
drag, startPoint x: 646, startPoint y: 268, endPoint x: 667, endPoint y: 269, distance: 20.6
click at [667, 313] on td "$4495" at bounding box center [687, 316] width 80 height 7
drag, startPoint x: 645, startPoint y: 255, endPoint x: 682, endPoint y: 252, distance: 37.1
click at [682, 298] on td "$83,713.82" at bounding box center [687, 301] width 80 height 7
drag, startPoint x: 645, startPoint y: 248, endPoint x: 686, endPoint y: 244, distance: 41.0
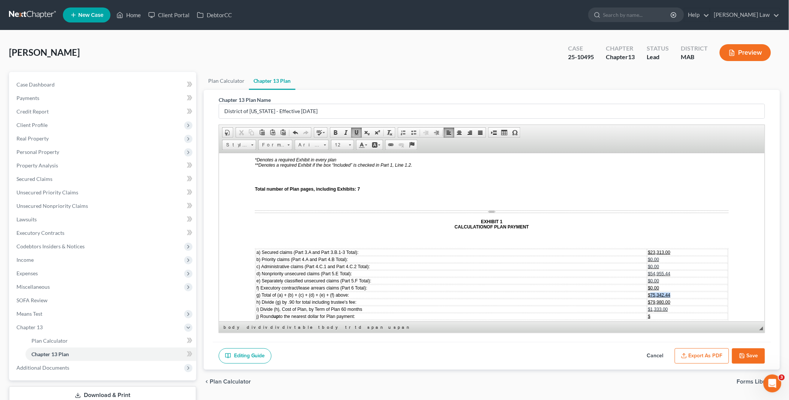
click at [686, 291] on td "$75,342.44" at bounding box center [687, 294] width 80 height 7
drag, startPoint x: 645, startPoint y: 228, endPoint x: 669, endPoint y: 228, distance: 24.0
click at [669, 270] on td "$54,955.44" at bounding box center [687, 273] width 80 height 7
drag, startPoint x: 645, startPoint y: 226, endPoint x: 664, endPoint y: 228, distance: 18.8
click at [664, 270] on td "$6,000.00" at bounding box center [687, 273] width 80 height 7
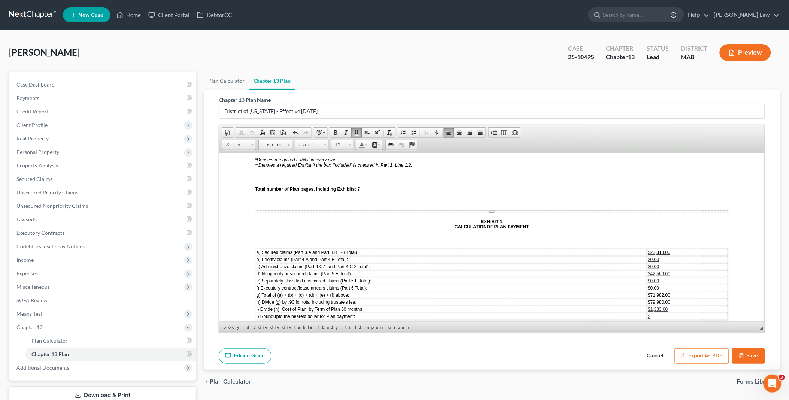
click at [647, 263] on span "$0.00" at bounding box center [652, 265] width 11 height 5
click at [647, 256] on span "$0.00" at bounding box center [652, 258] width 11 height 5
click at [696, 343] on span "___" at bounding box center [699, 345] width 7 height 5
click at [356, 357] on span "__" at bounding box center [357, 359] width 5 height 5
click at [668, 350] on span "$ ___" at bounding box center [673, 352] width 10 height 5
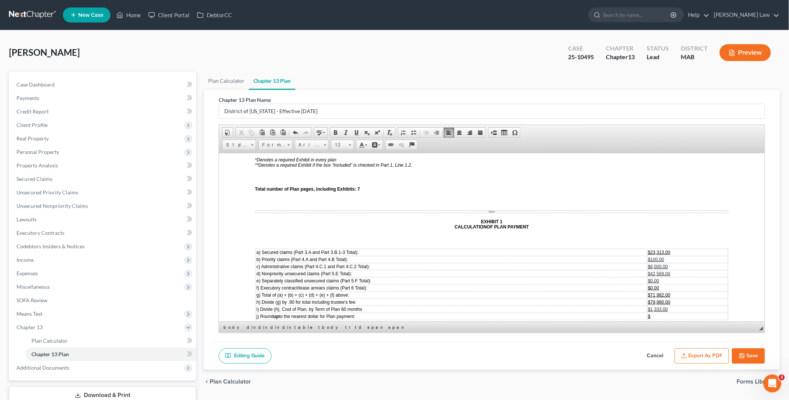
click at [665, 357] on span "___" at bounding box center [668, 359] width 7 height 5
click at [665, 365] on span "___" at bounding box center [668, 367] width 7 height 5
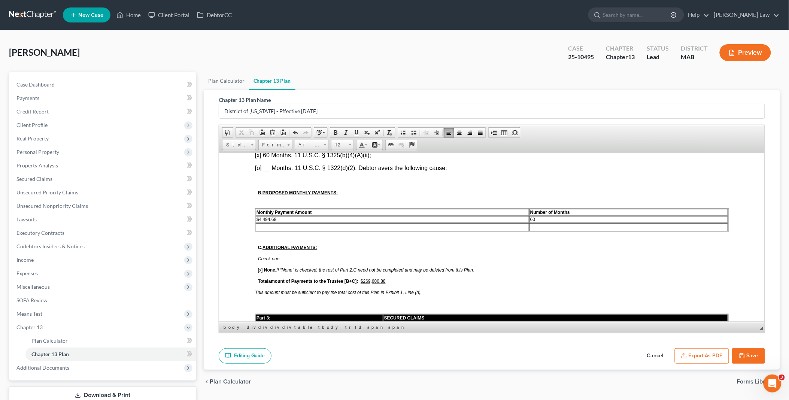
scroll to position [374, 0]
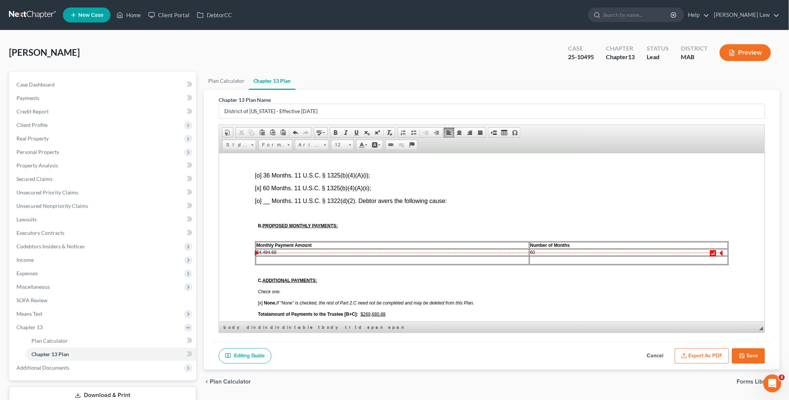
click at [258, 256] on td at bounding box center [391, 260] width 273 height 8
drag, startPoint x: 364, startPoint y: 301, endPoint x: 388, endPoint y: 299, distance: 24.8
click at [388, 311] on span "Total amount of Payments to the Trustee [B+C]: $269,680.88" at bounding box center [334, 313] width 154 height 5
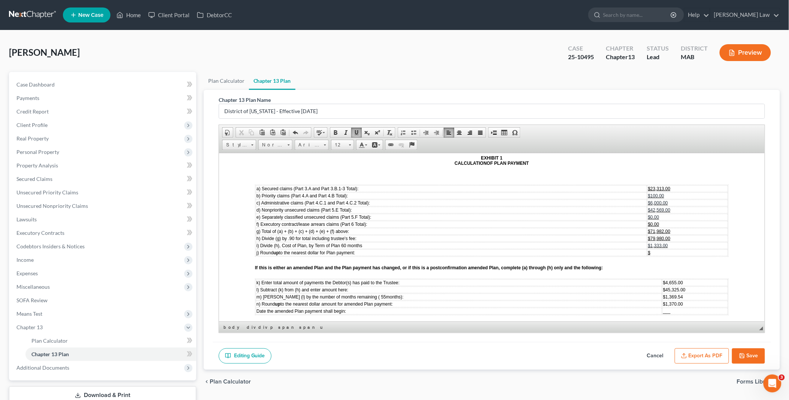
scroll to position [2121, 0]
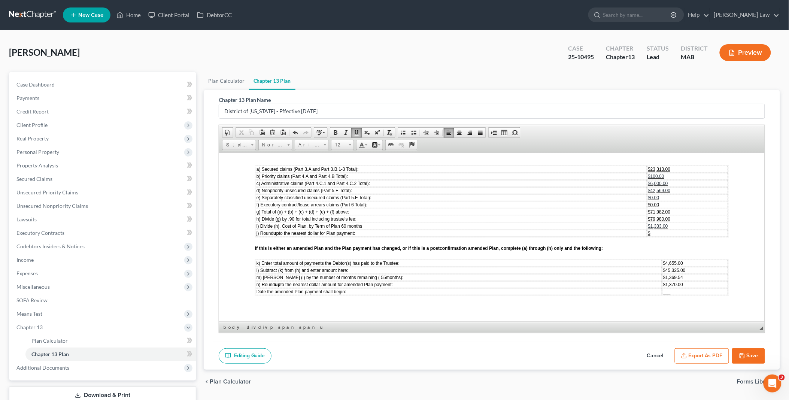
click at [662, 289] on span "___" at bounding box center [665, 291] width 7 height 5
click at [493, 132] on span at bounding box center [494, 132] width 6 height 6
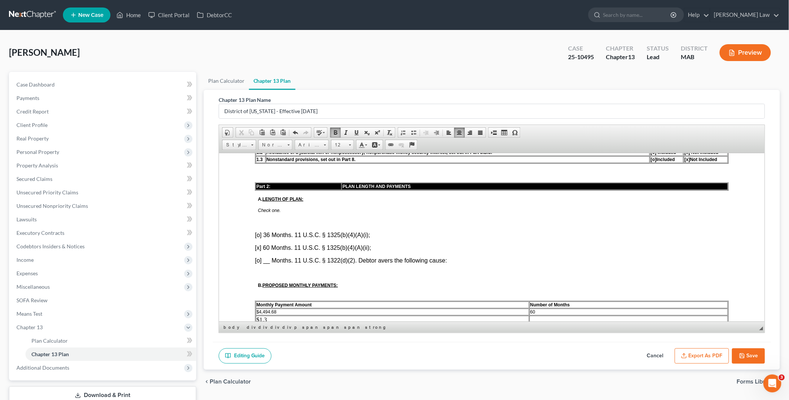
scroll to position [356, 0]
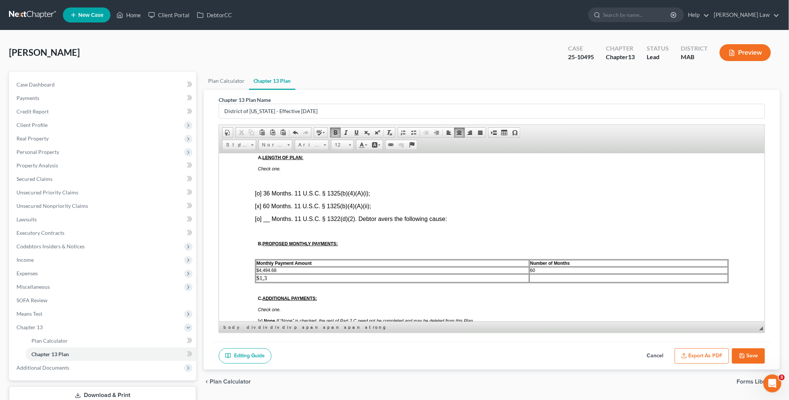
click at [273, 274] on td "$1,3" at bounding box center [391, 278] width 273 height 8
drag, startPoint x: 259, startPoint y: 258, endPoint x: 298, endPoint y: 257, distance: 38.9
click at [298, 266] on td "$4,494.68" at bounding box center [391, 269] width 273 height 7
click at [741, 351] on button "Save" at bounding box center [748, 356] width 33 height 16
select select "0"
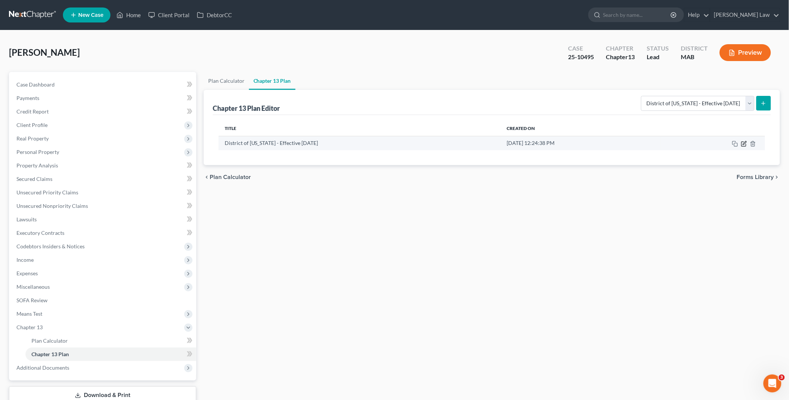
click at [744, 144] on icon "button" at bounding box center [744, 142] width 3 height 3
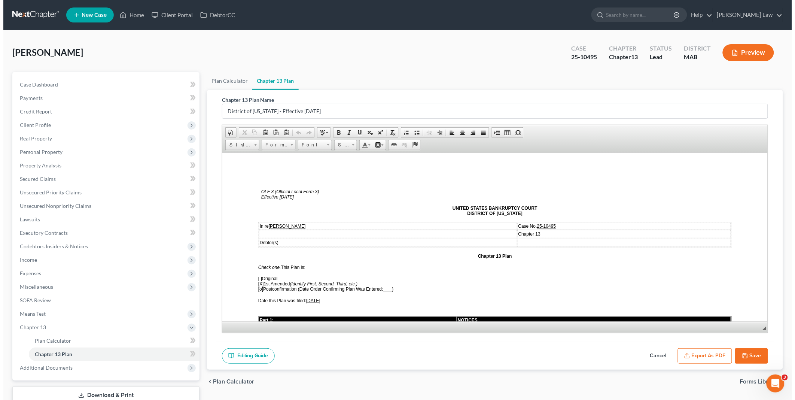
scroll to position [0, 0]
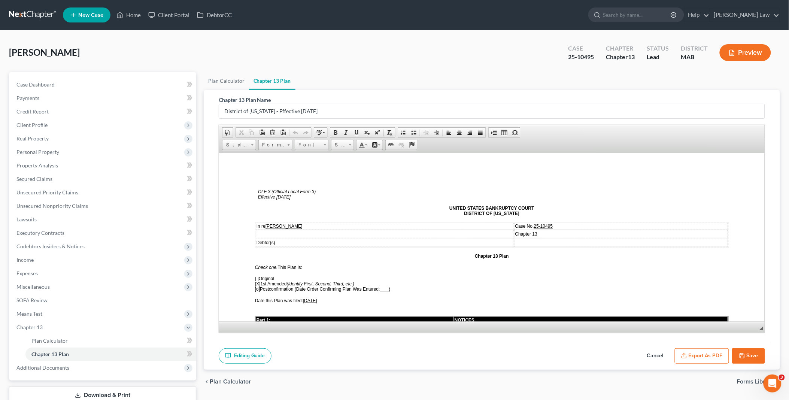
click at [704, 356] on button "Export as PDF" at bounding box center [701, 356] width 54 height 16
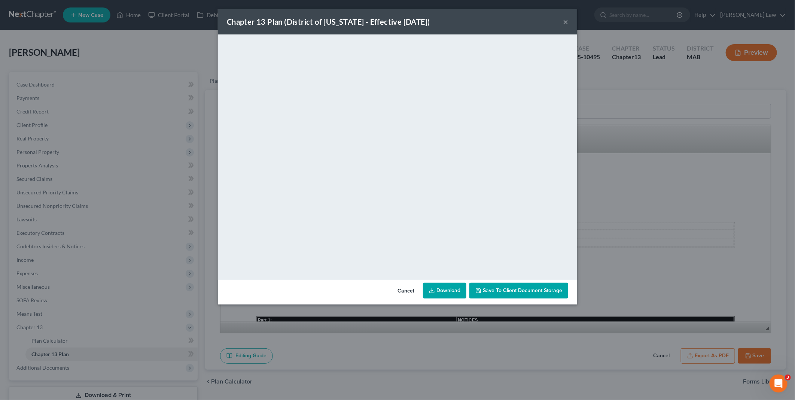
click at [454, 287] on link "Download" at bounding box center [444, 291] width 43 height 16
